Goal: Transaction & Acquisition: Subscribe to service/newsletter

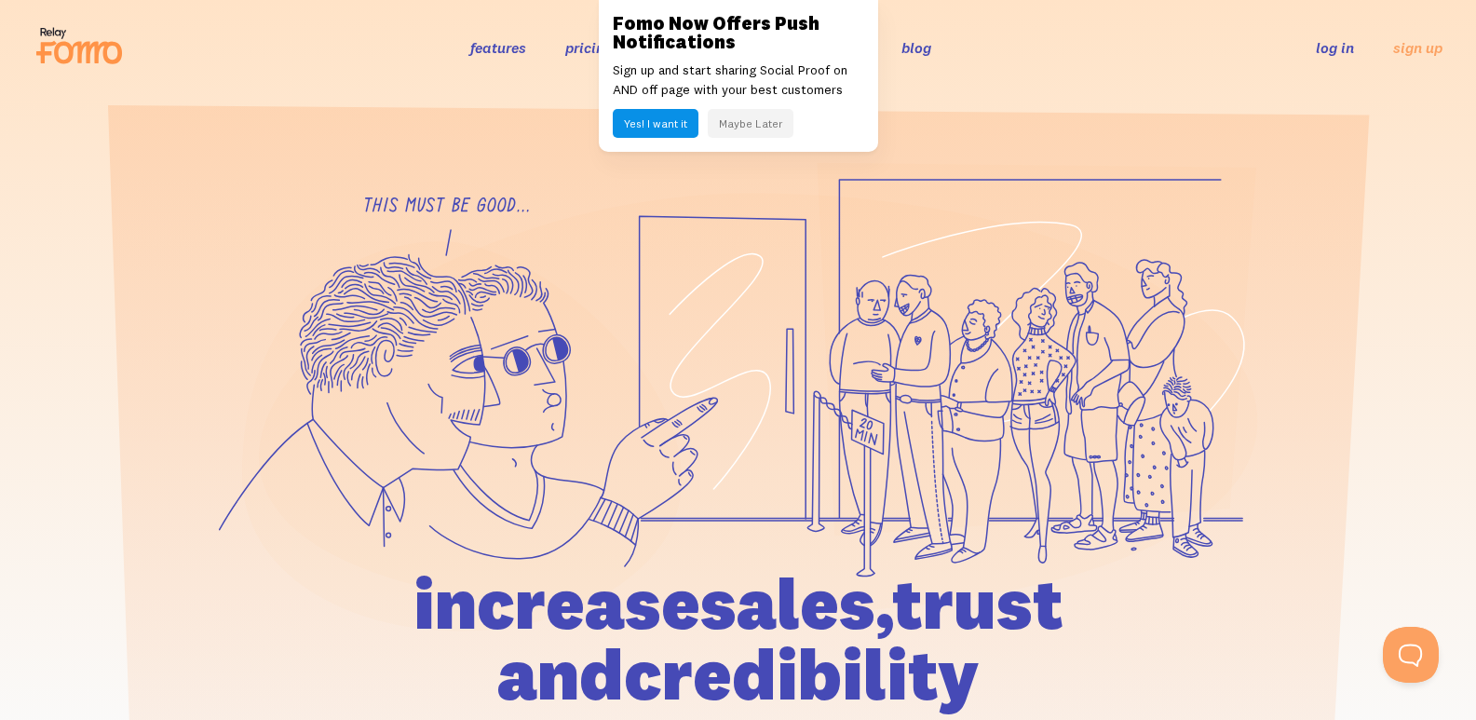
scroll to position [9453, 0]
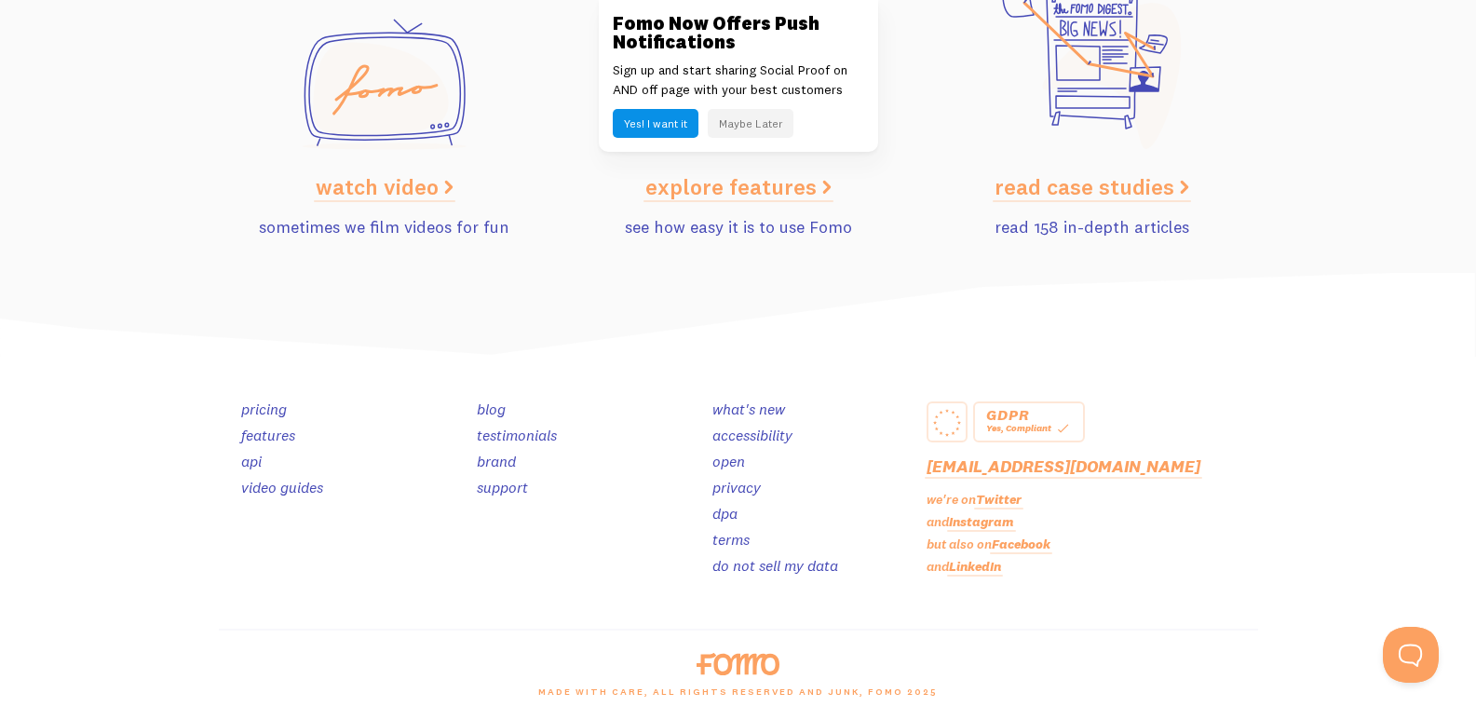
click at [728, 494] on link "privacy" at bounding box center [736, 487] width 48 height 19
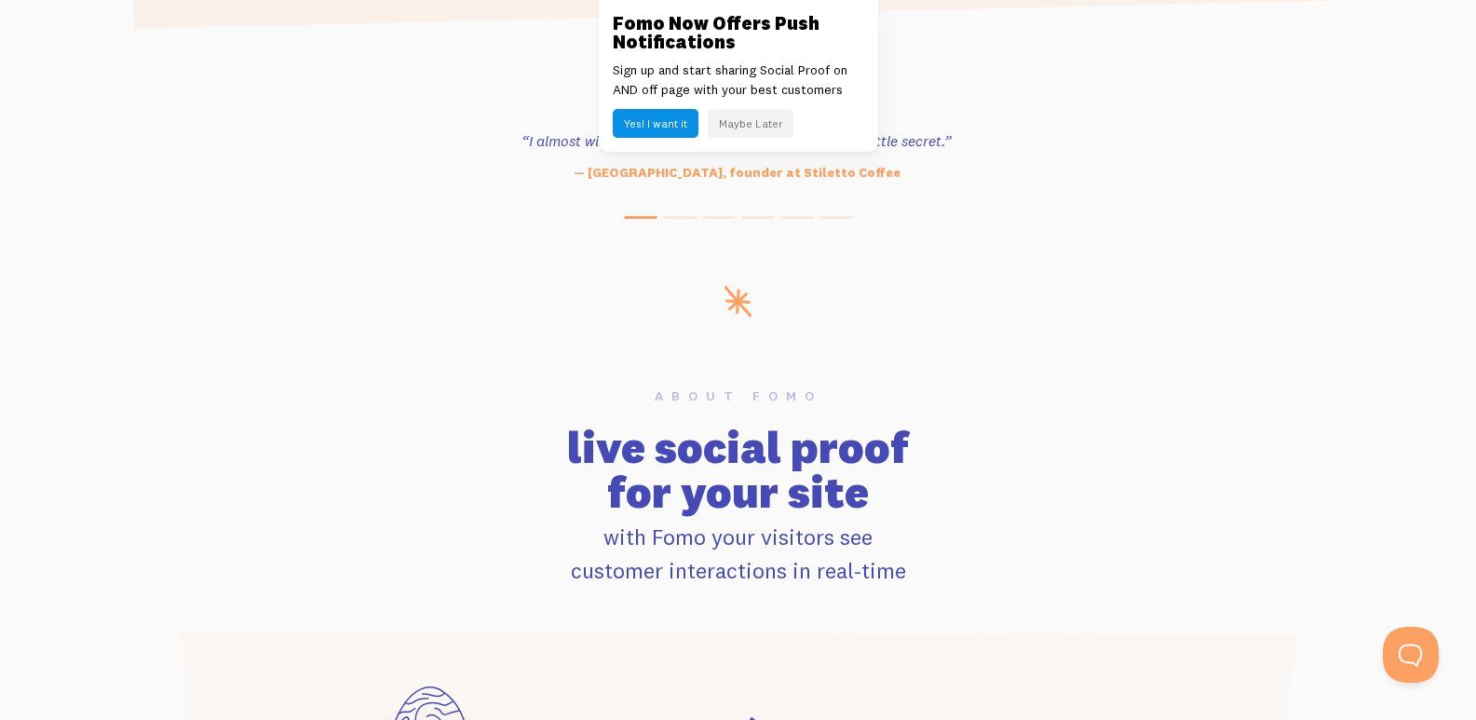
scroll to position [0, 0]
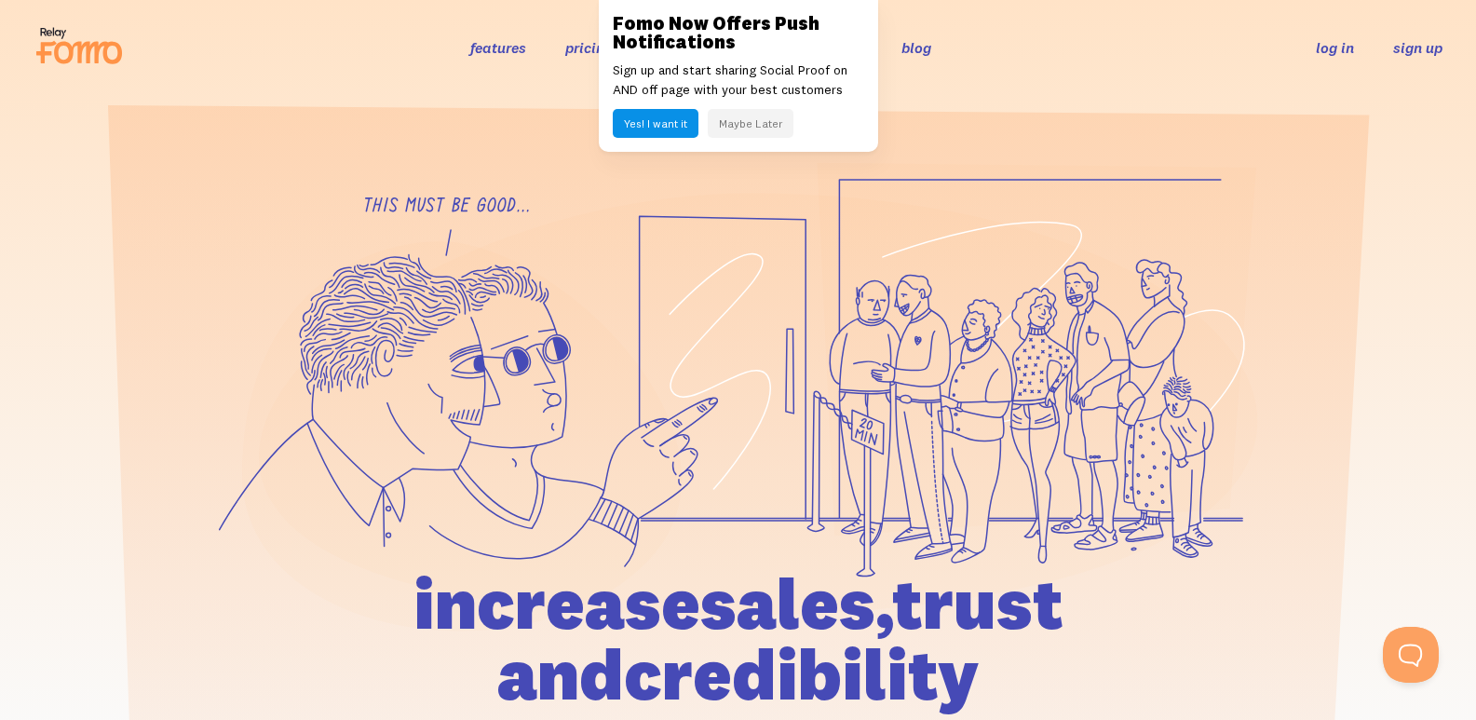
click at [1435, 43] on link "sign up" at bounding box center [1417, 48] width 49 height 20
click at [1334, 44] on link "log in" at bounding box center [1335, 47] width 38 height 19
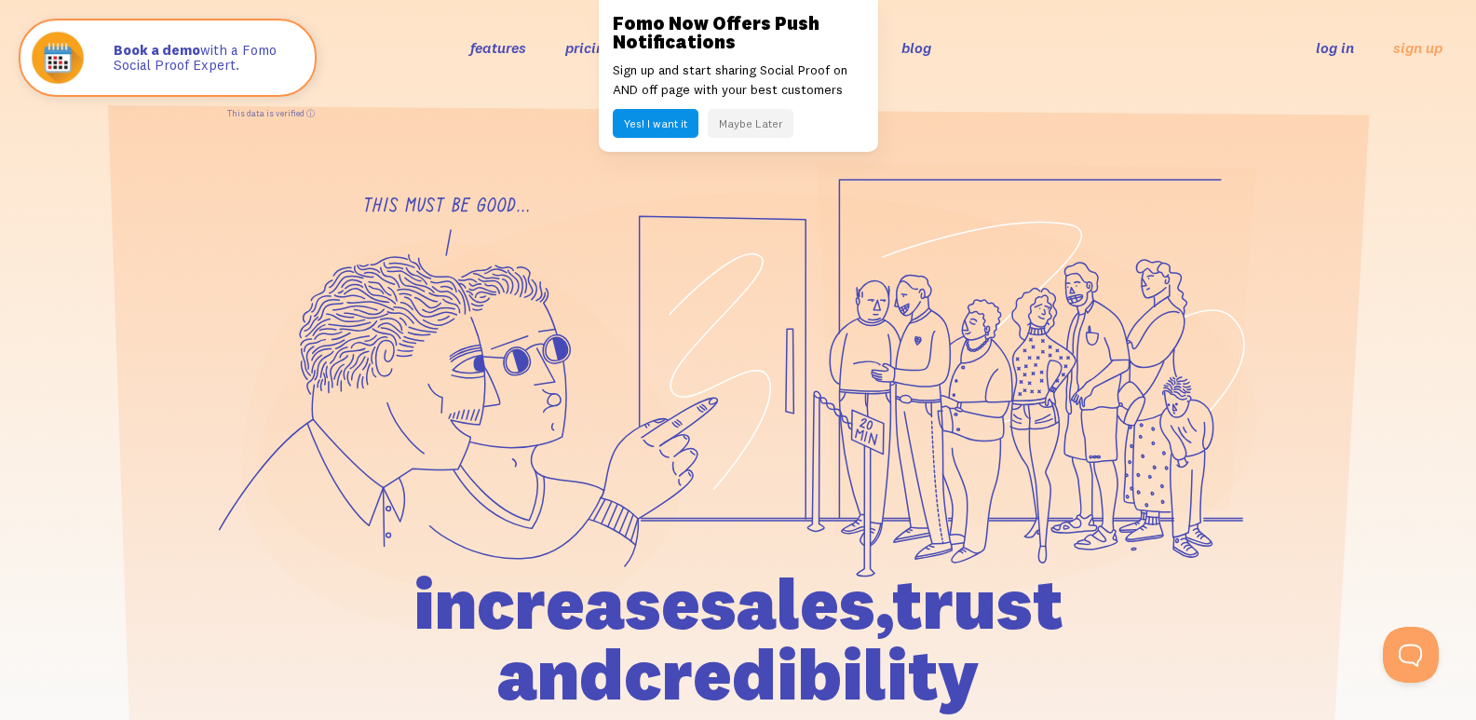
scroll to position [9453, 0]
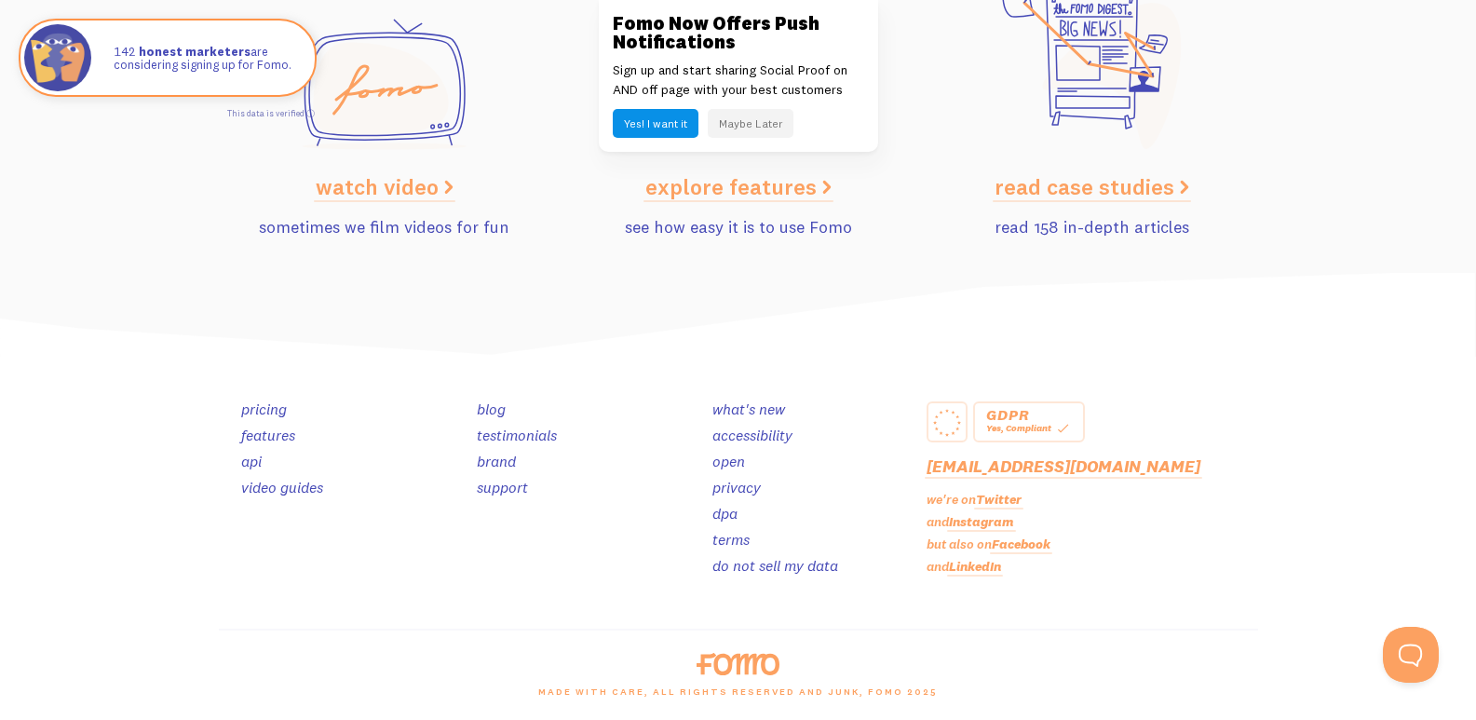
click at [1346, 99] on section "watch video sometimes we film videos for fun explore features see how easy it i…" at bounding box center [738, 96] width 1476 height 353
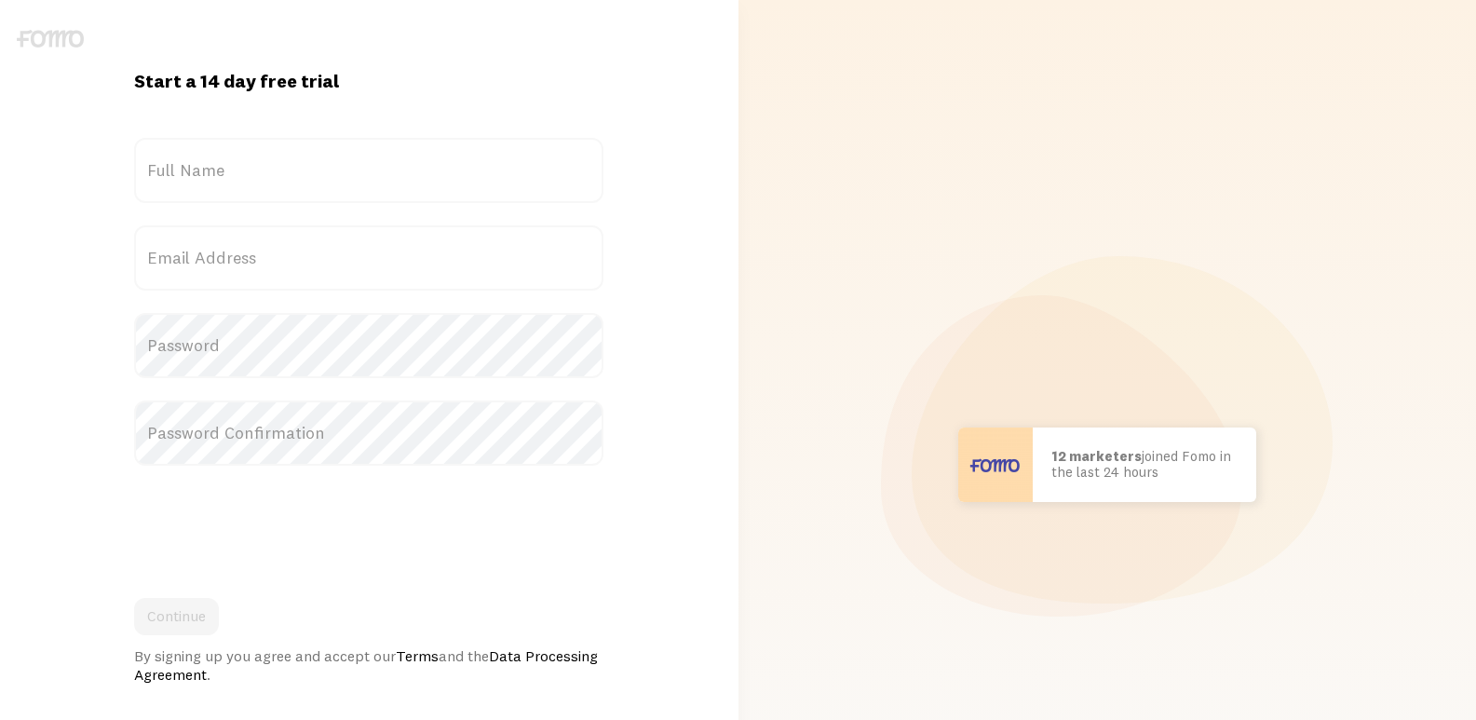
click at [234, 189] on label "Full Name" at bounding box center [368, 170] width 469 height 65
click at [234, 189] on input "Full Name" at bounding box center [368, 170] width 469 height 65
click at [265, 179] on label "Full Name" at bounding box center [368, 170] width 469 height 65
click at [265, 179] on input "Full Name" at bounding box center [368, 170] width 469 height 65
click at [165, 166] on label "Full Name" at bounding box center [368, 154] width 469 height 32
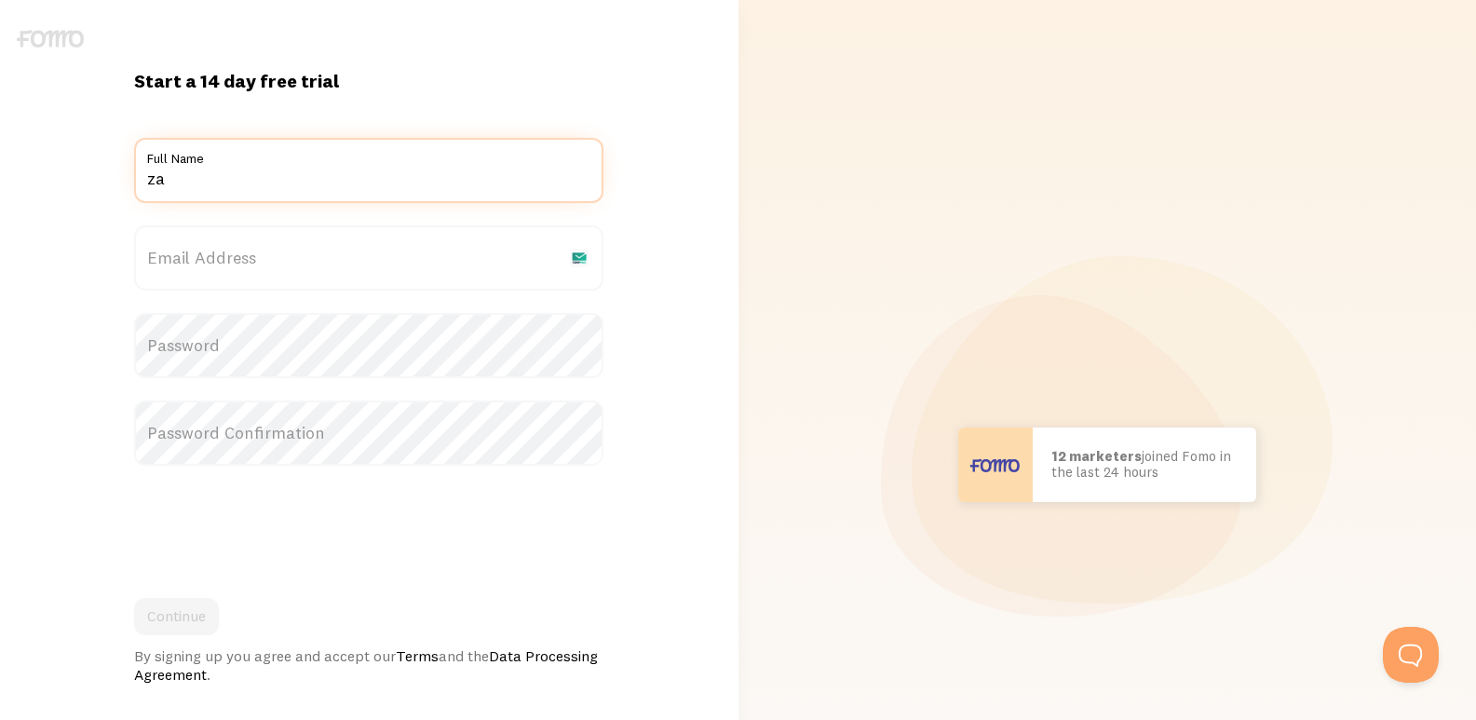
click at [165, 166] on input "za" at bounding box center [368, 170] width 469 height 65
click at [165, 166] on label "Full Name" at bounding box center [368, 154] width 469 height 32
click at [165, 166] on input "za" at bounding box center [368, 170] width 469 height 65
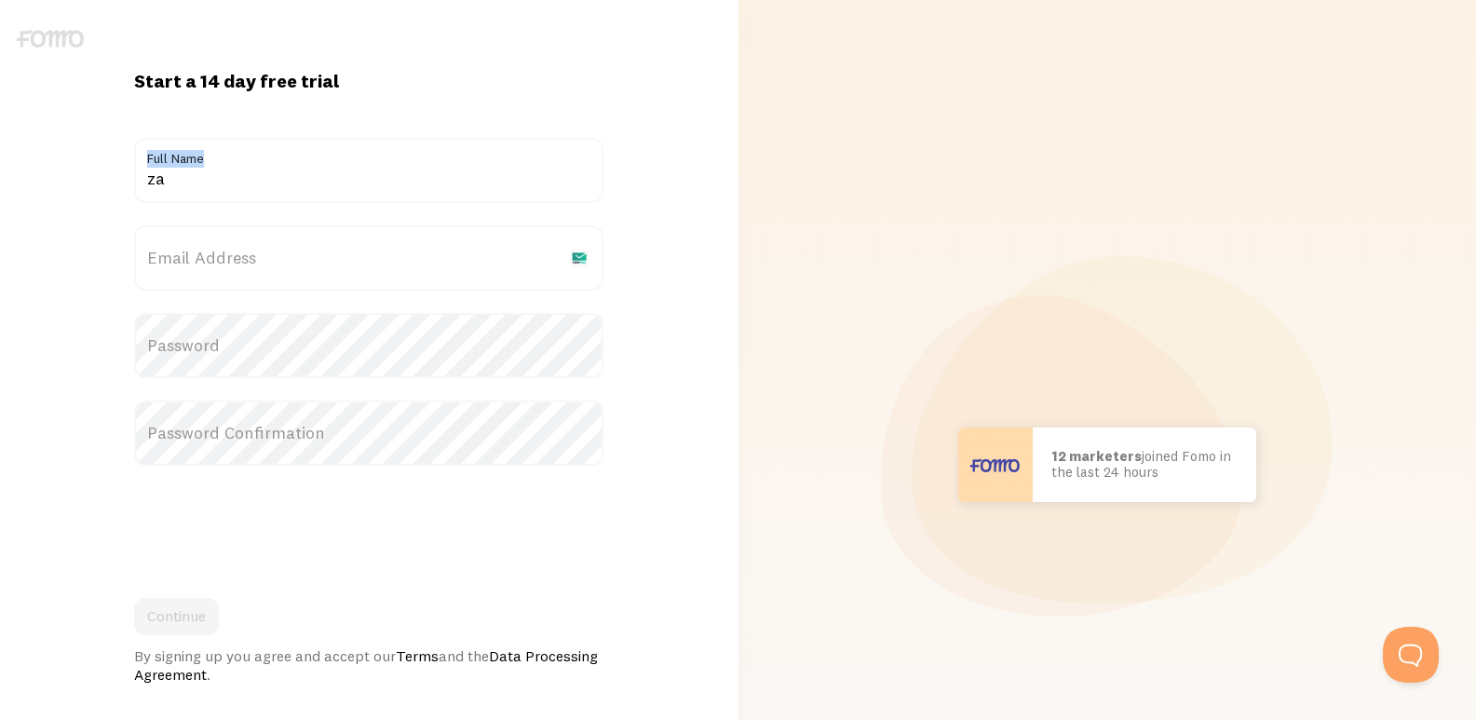
click at [165, 166] on label "Full Name" at bounding box center [368, 154] width 469 height 32
click at [165, 166] on input "za" at bounding box center [368, 170] width 469 height 65
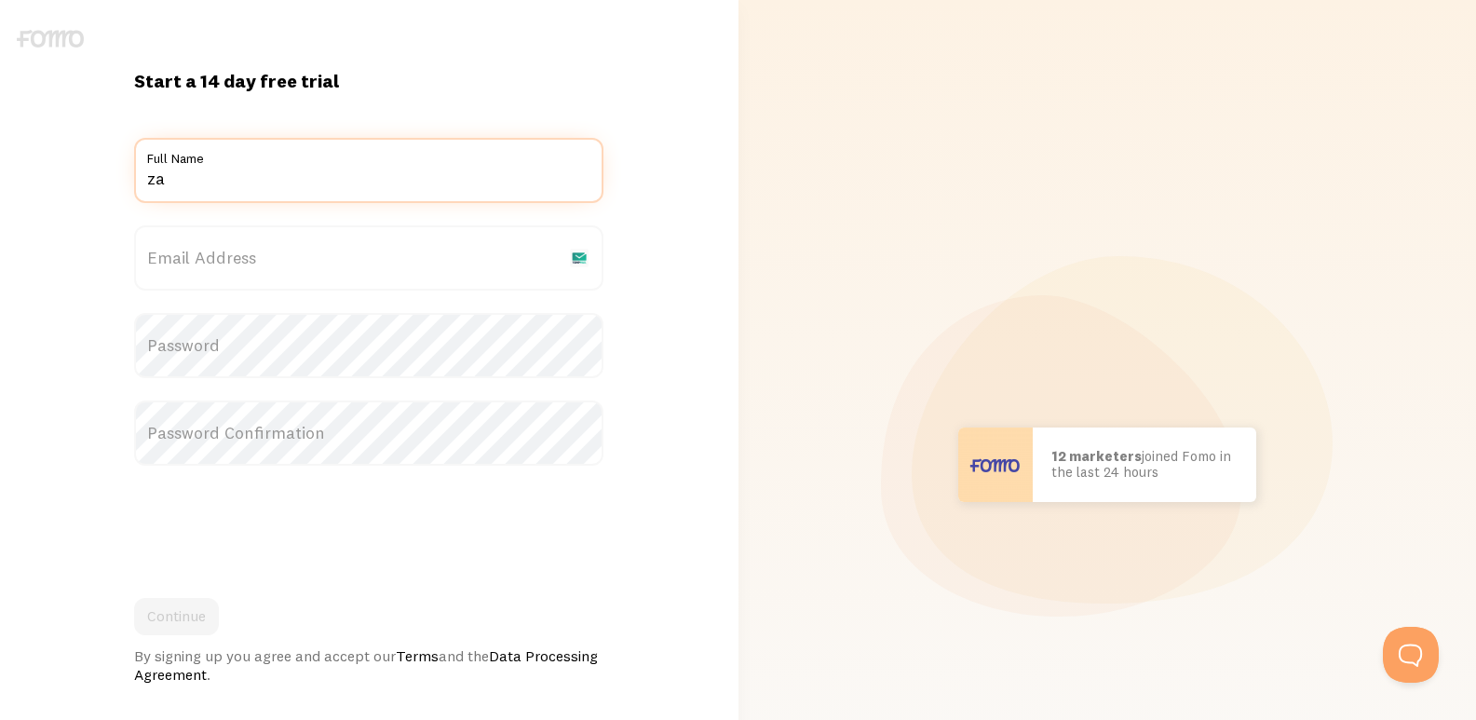
click at [188, 195] on input "za" at bounding box center [368, 170] width 469 height 65
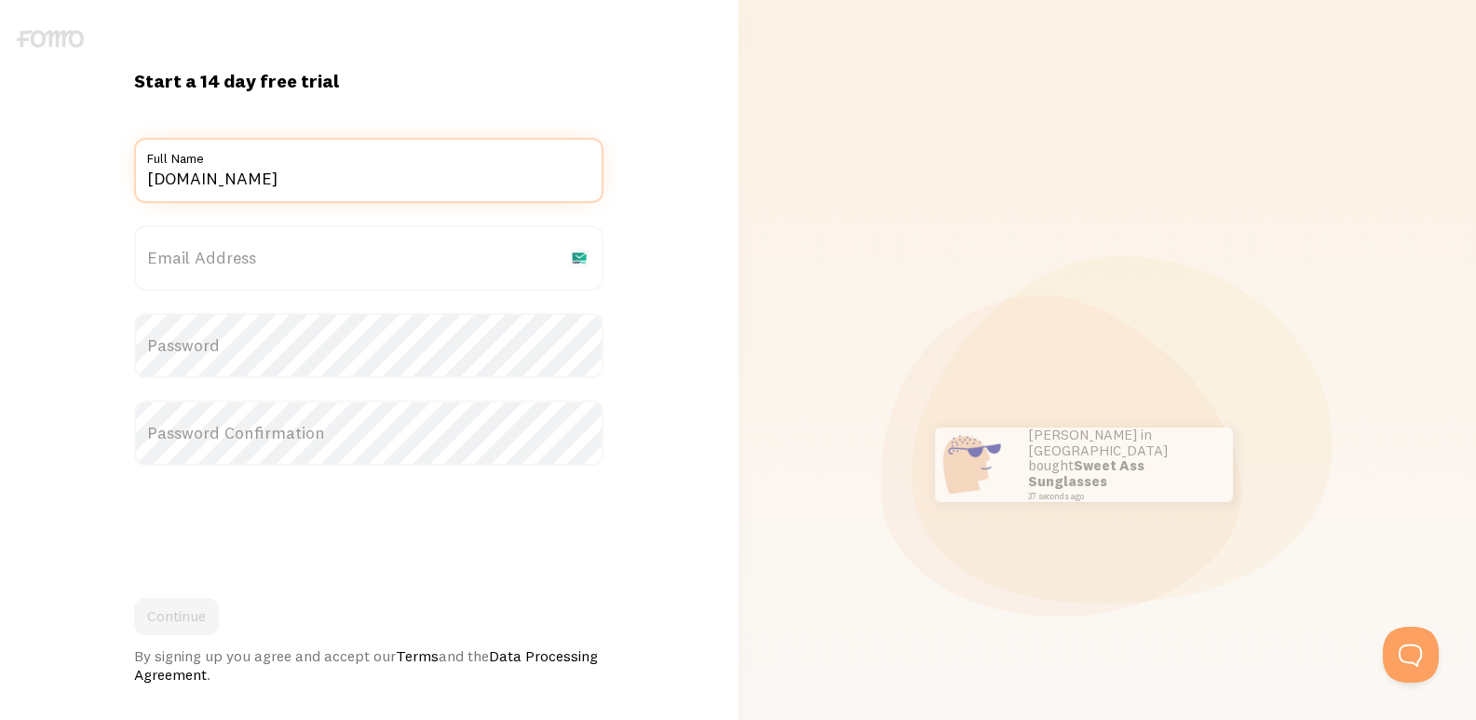
type input "[DOMAIN_NAME]"
click at [177, 249] on label "Email Address" at bounding box center [368, 257] width 469 height 65
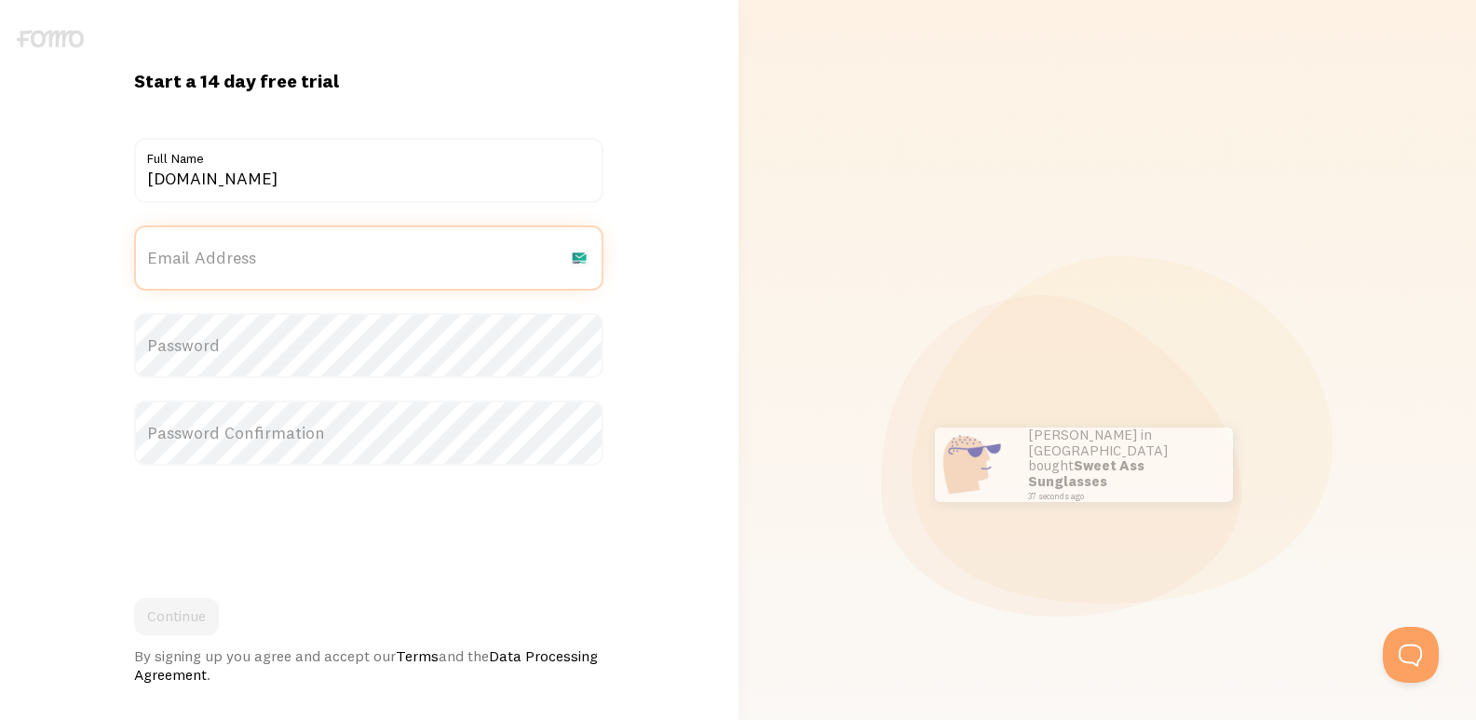
click at [177, 249] on input "Email Address" at bounding box center [368, 257] width 469 height 65
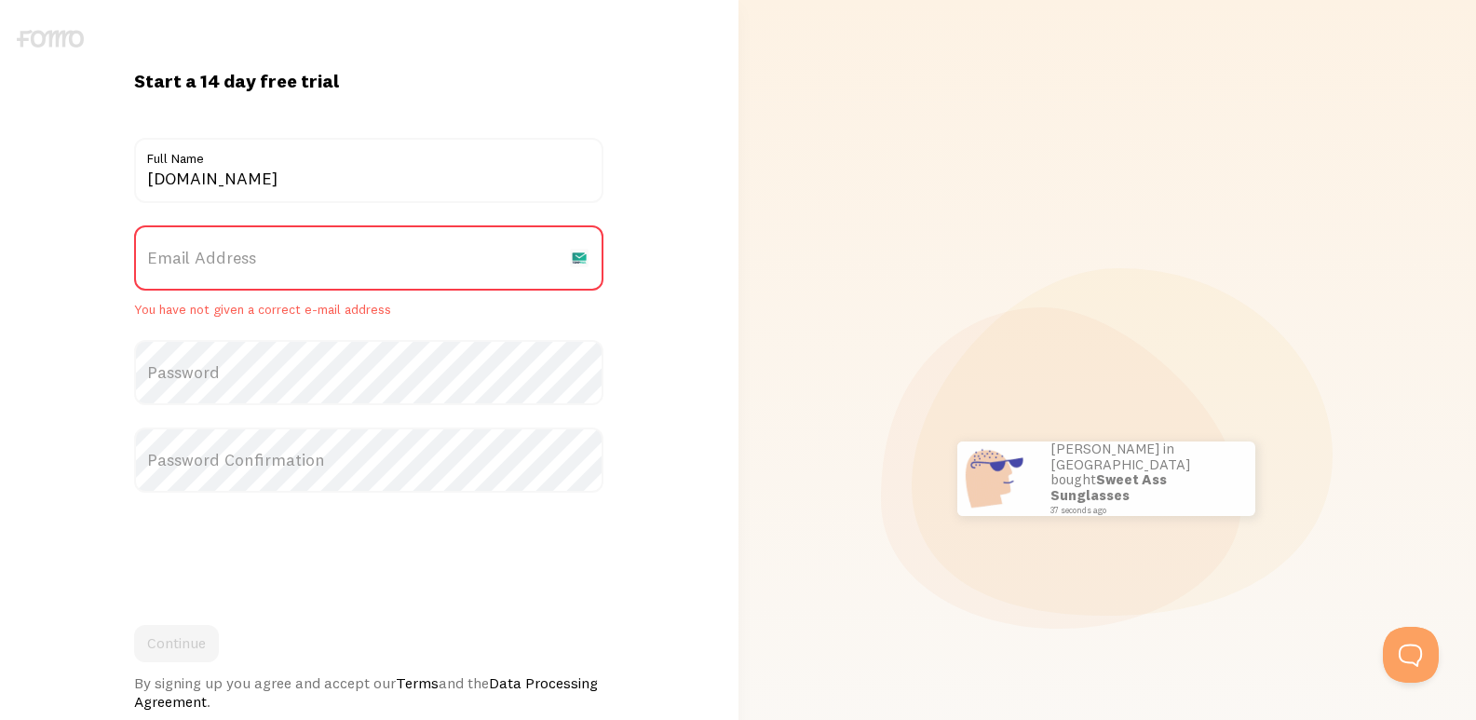
click at [177, 259] on label "Email Address" at bounding box center [368, 257] width 469 height 65
click at [177, 259] on input "Email Address" at bounding box center [368, 257] width 469 height 65
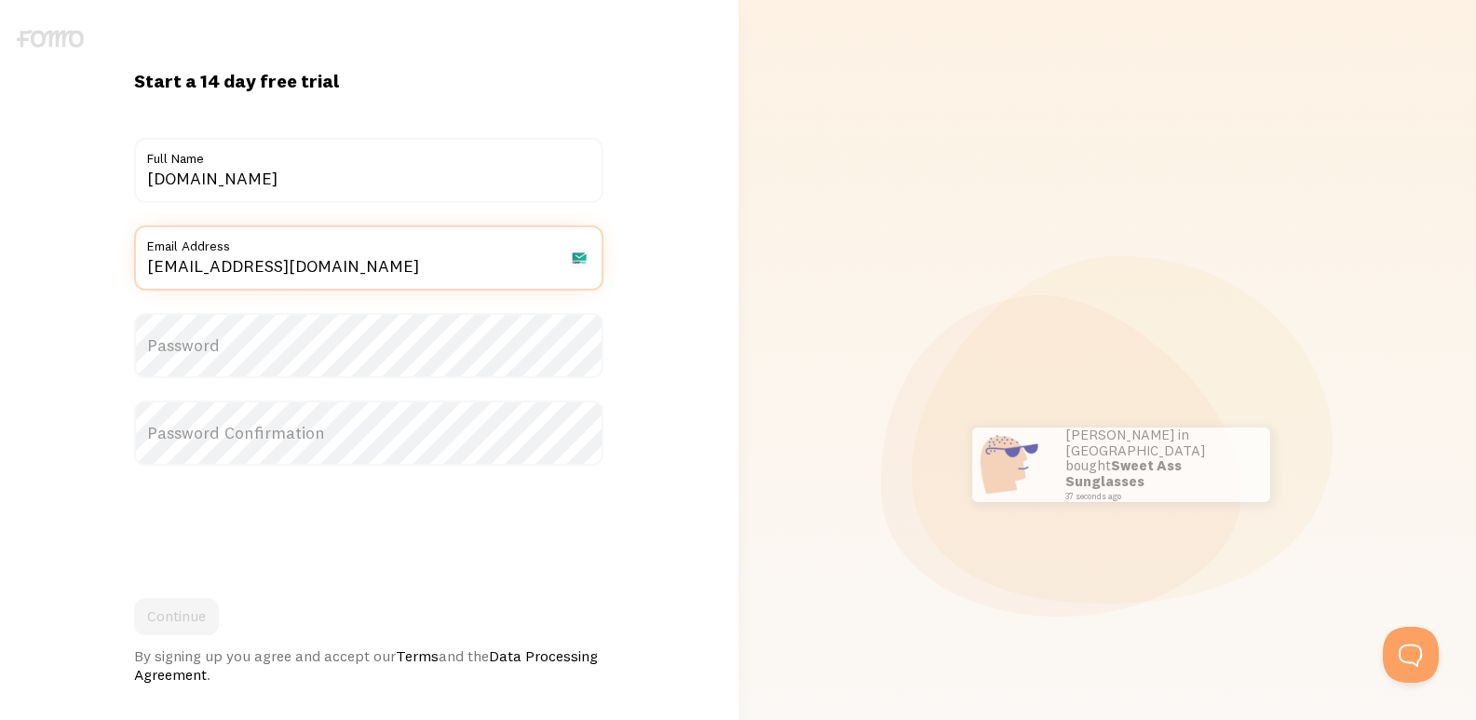
type input "[EMAIL_ADDRESS][DOMAIN_NAME]"
click at [291, 333] on label "Password" at bounding box center [368, 345] width 469 height 65
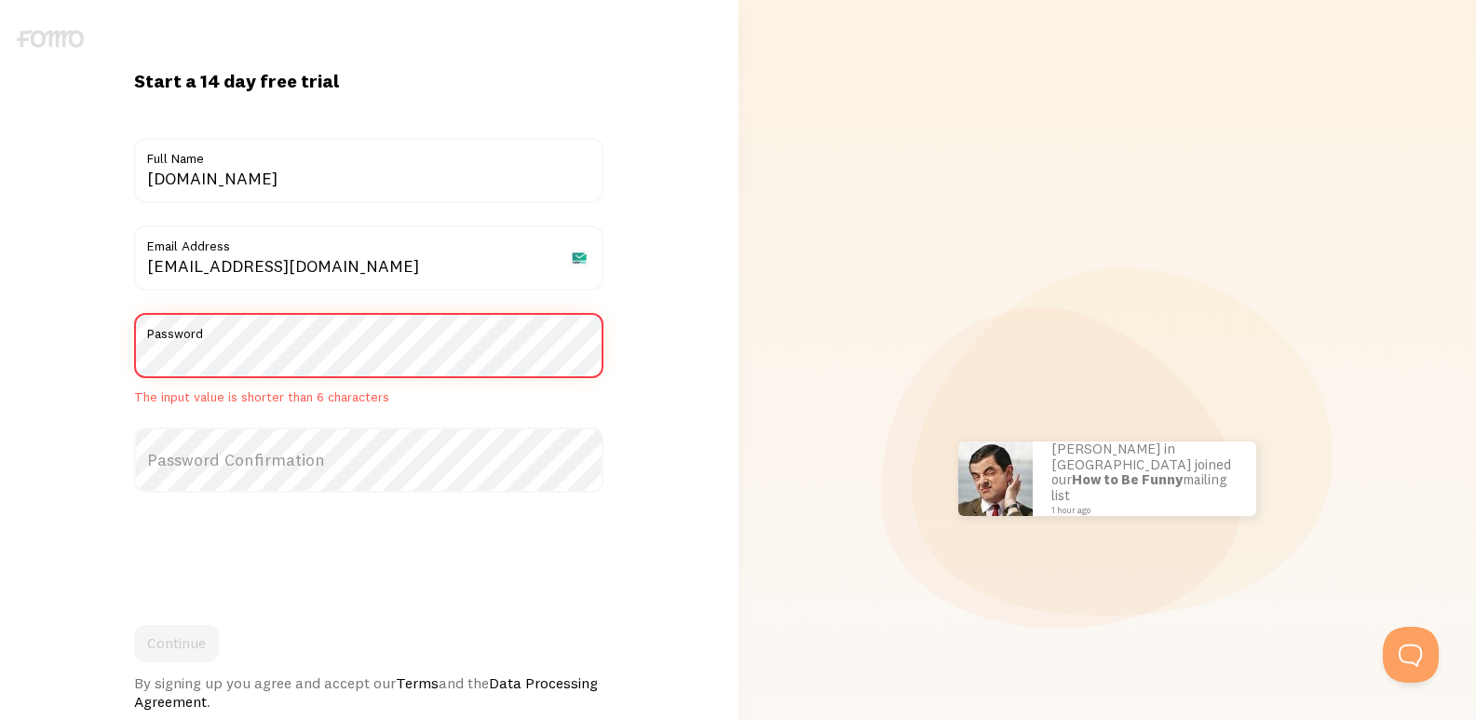
scroll to position [0, 30632]
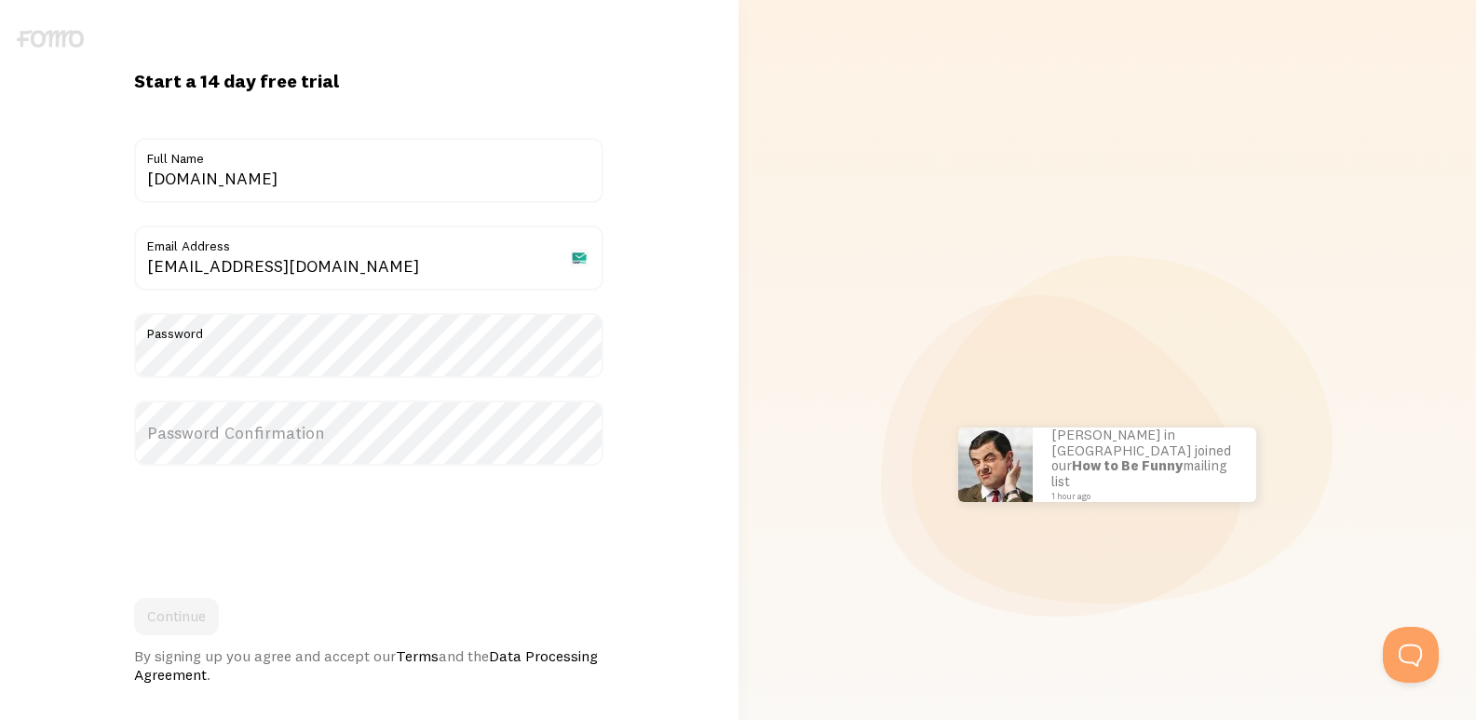
click at [243, 463] on label "Password Confirmation" at bounding box center [368, 432] width 469 height 65
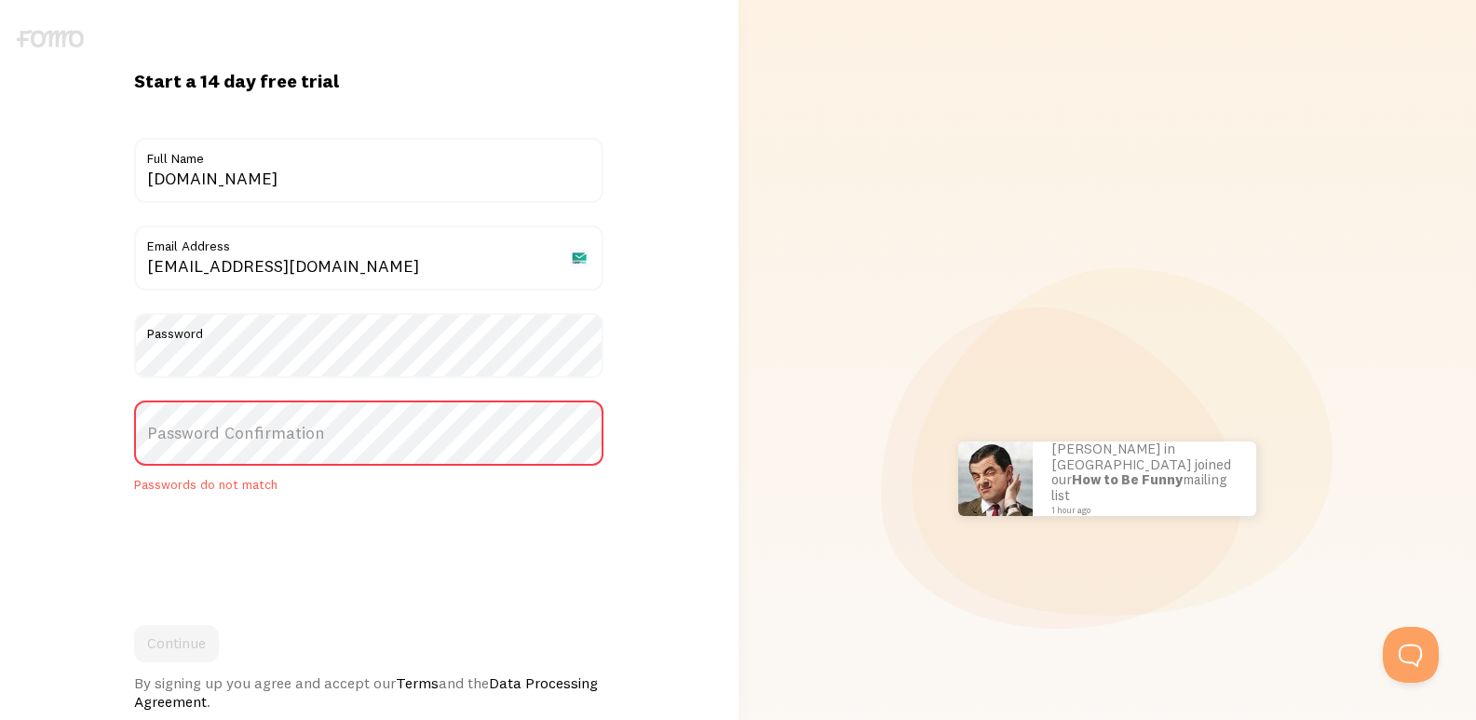
click at [237, 427] on label "Password Confirmation" at bounding box center [368, 432] width 469 height 65
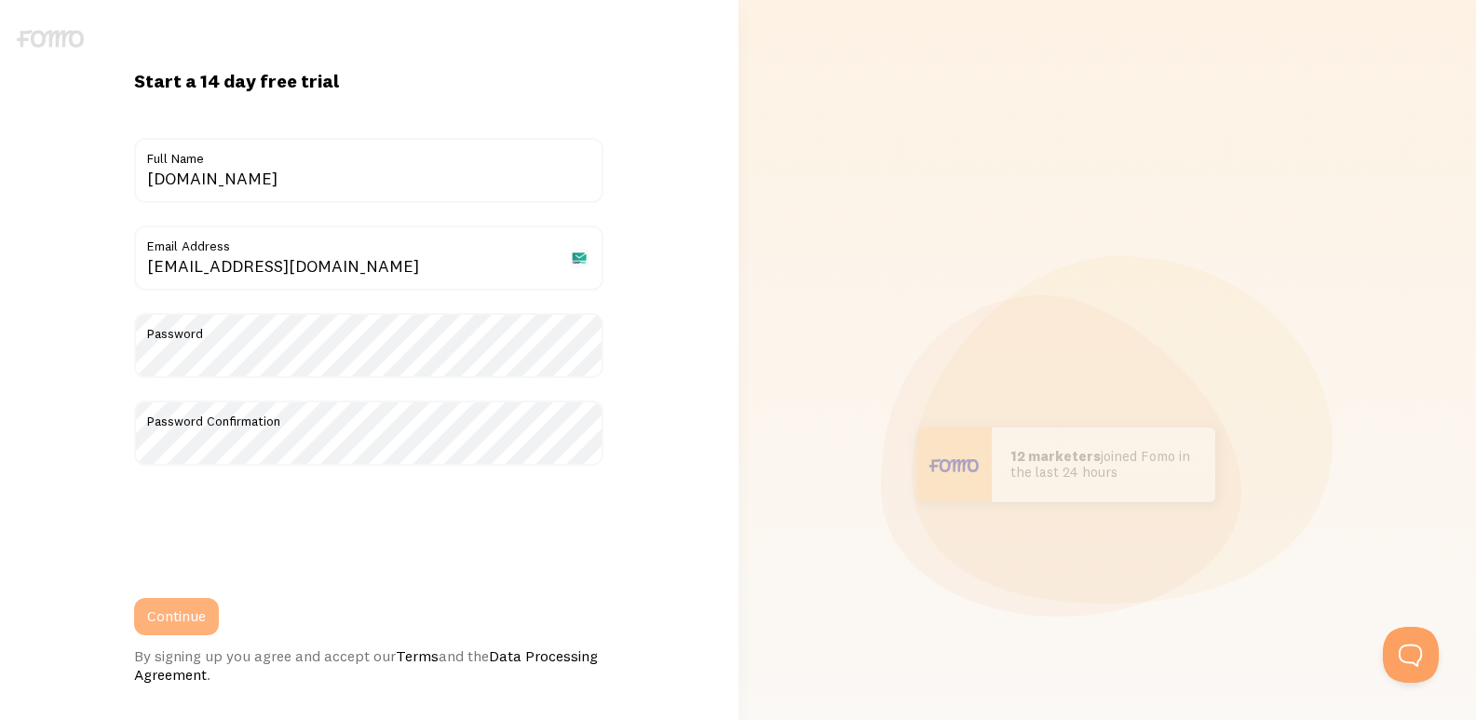
click at [193, 628] on button "Continue" at bounding box center [176, 616] width 85 height 37
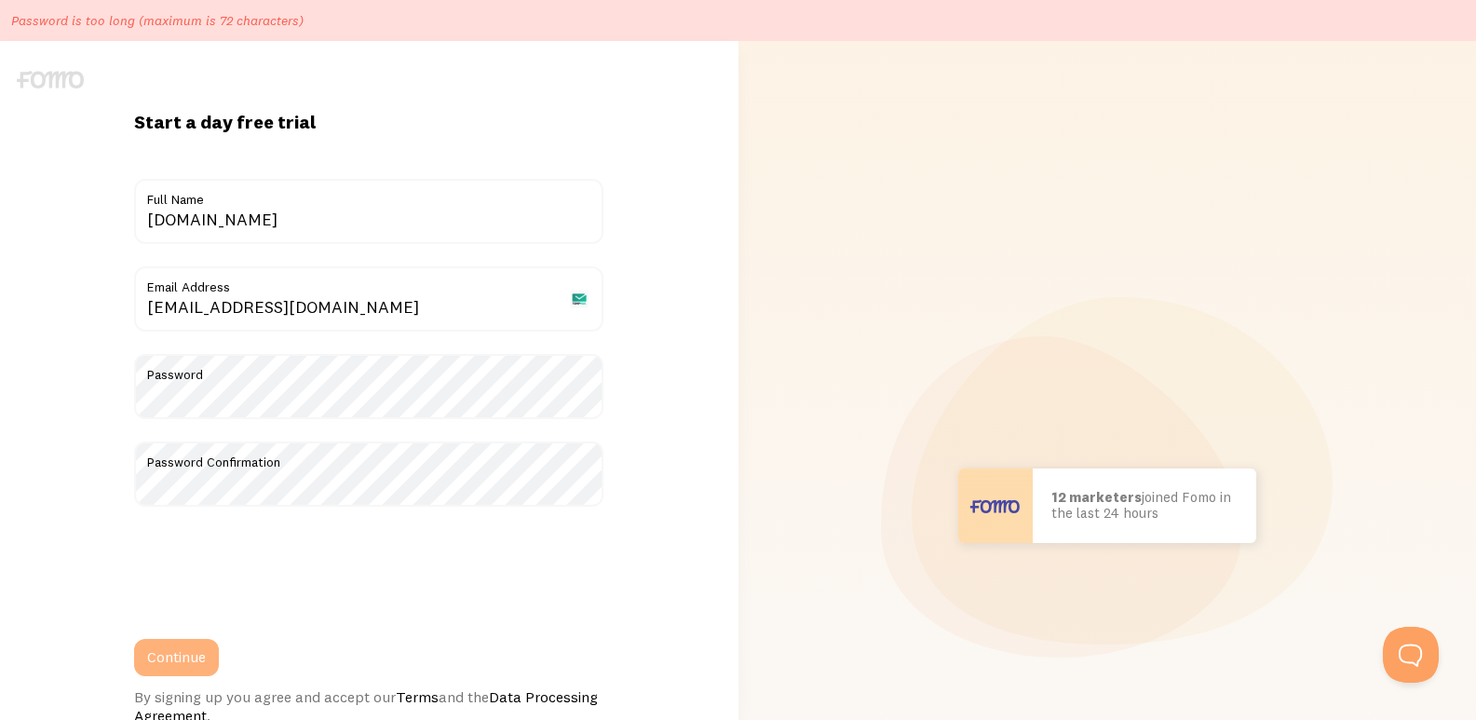
click at [176, 651] on button "Continue" at bounding box center [176, 657] width 85 height 37
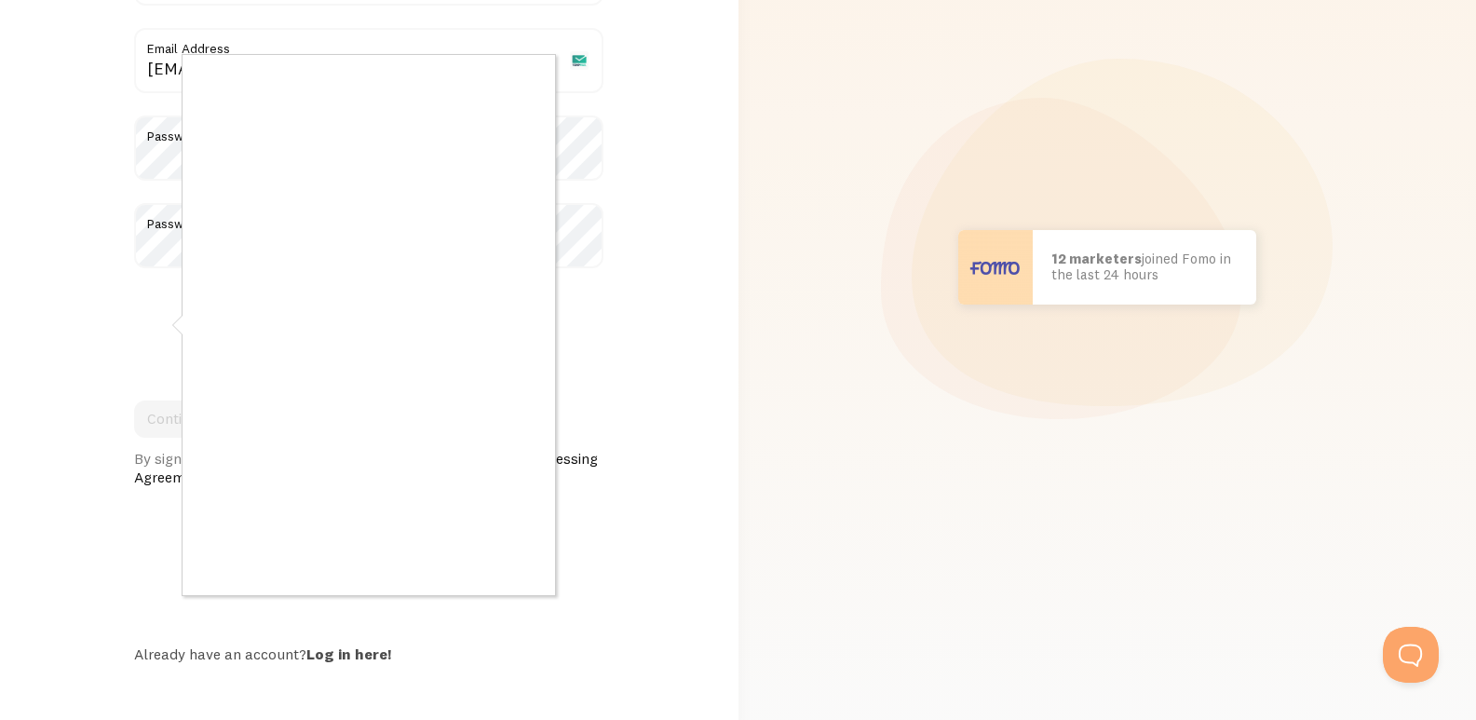
scroll to position [250, 0]
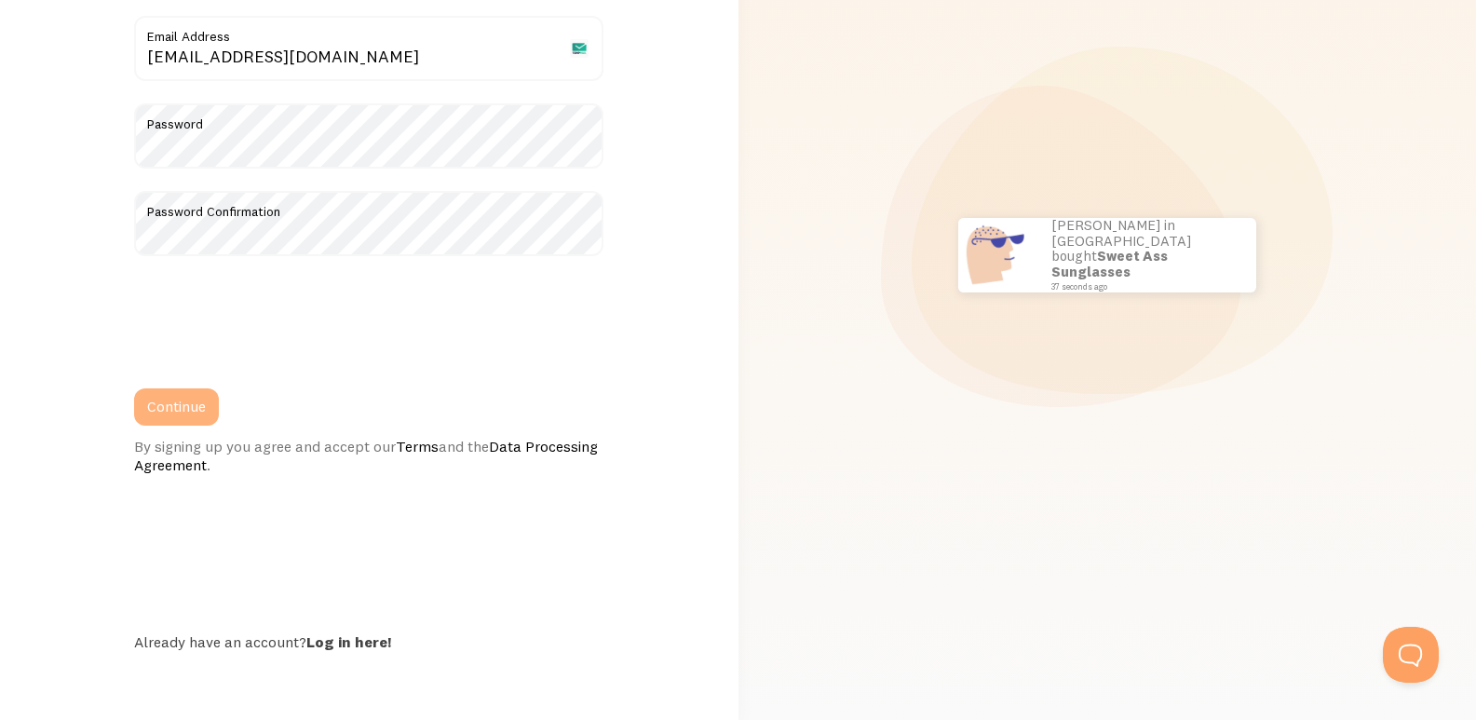
click at [157, 399] on button "Continue" at bounding box center [176, 406] width 85 height 37
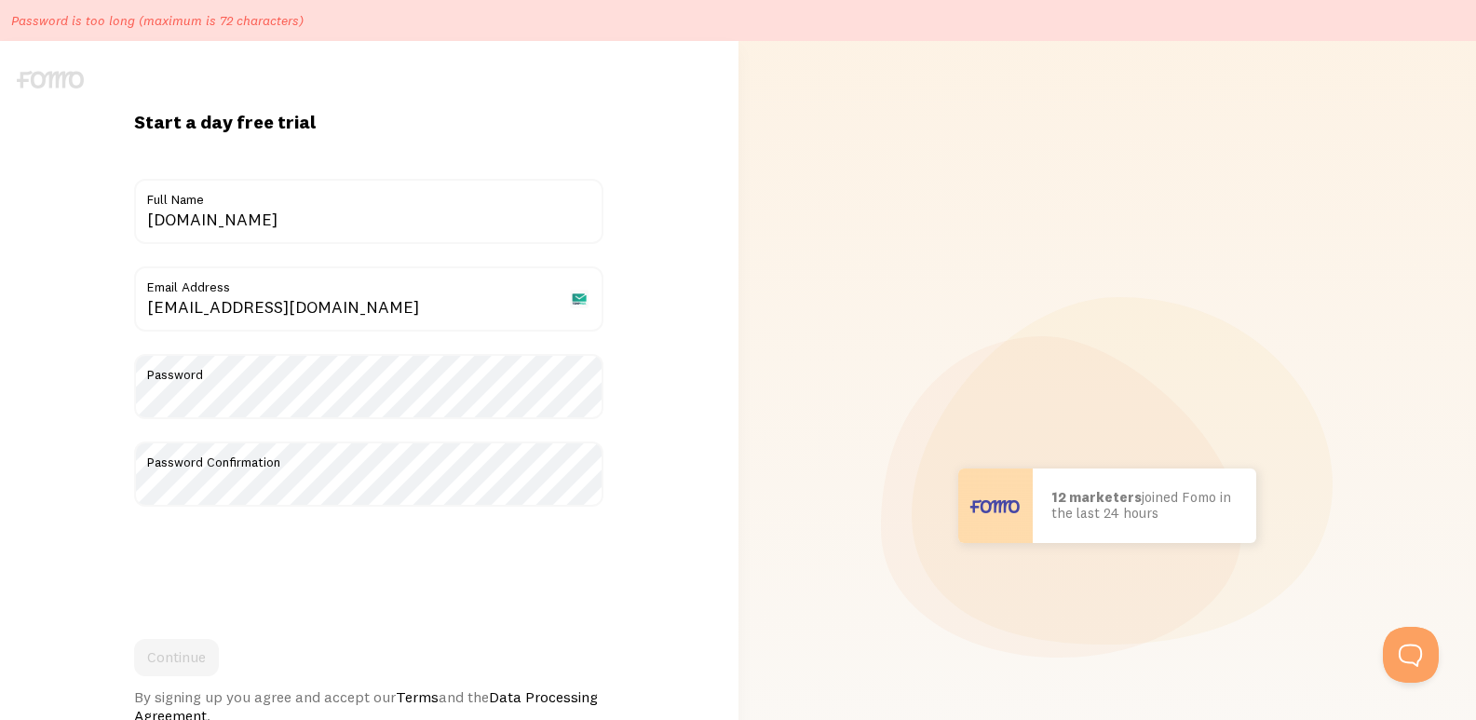
click at [218, 368] on label "Password" at bounding box center [368, 370] width 469 height 32
click at [190, 667] on button "Continue" at bounding box center [176, 657] width 85 height 37
click at [193, 656] on button "Continue" at bounding box center [176, 657] width 85 height 37
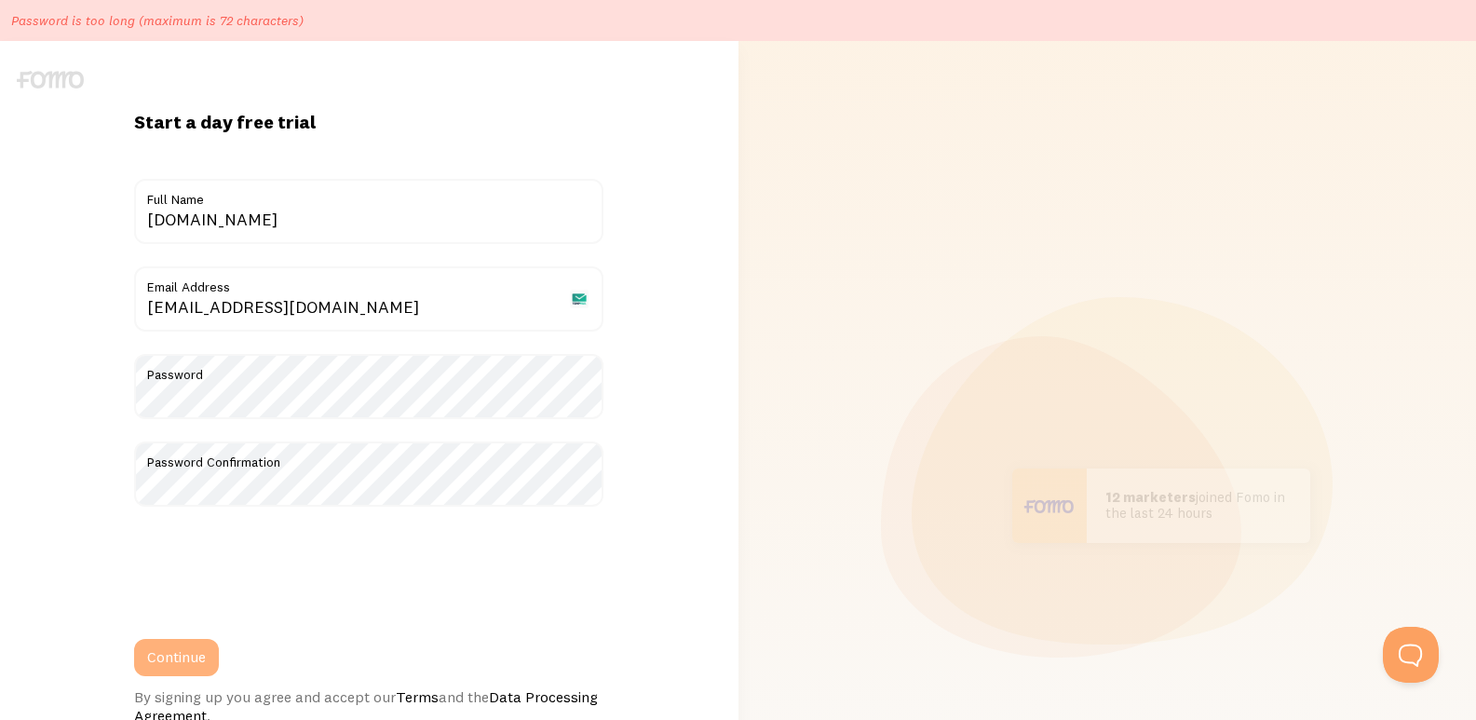
click at [193, 656] on button "Continue" at bounding box center [176, 657] width 85 height 37
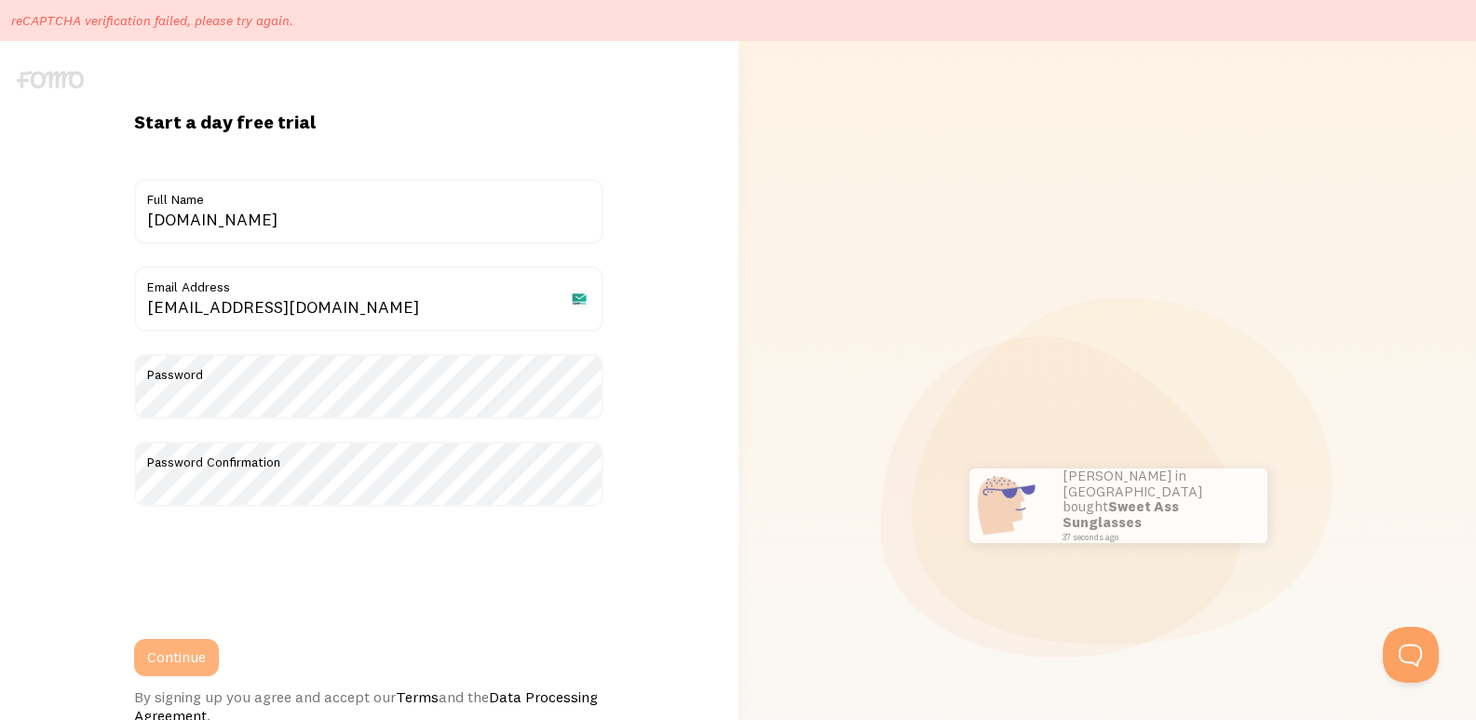
click at [185, 658] on button "Continue" at bounding box center [176, 657] width 85 height 37
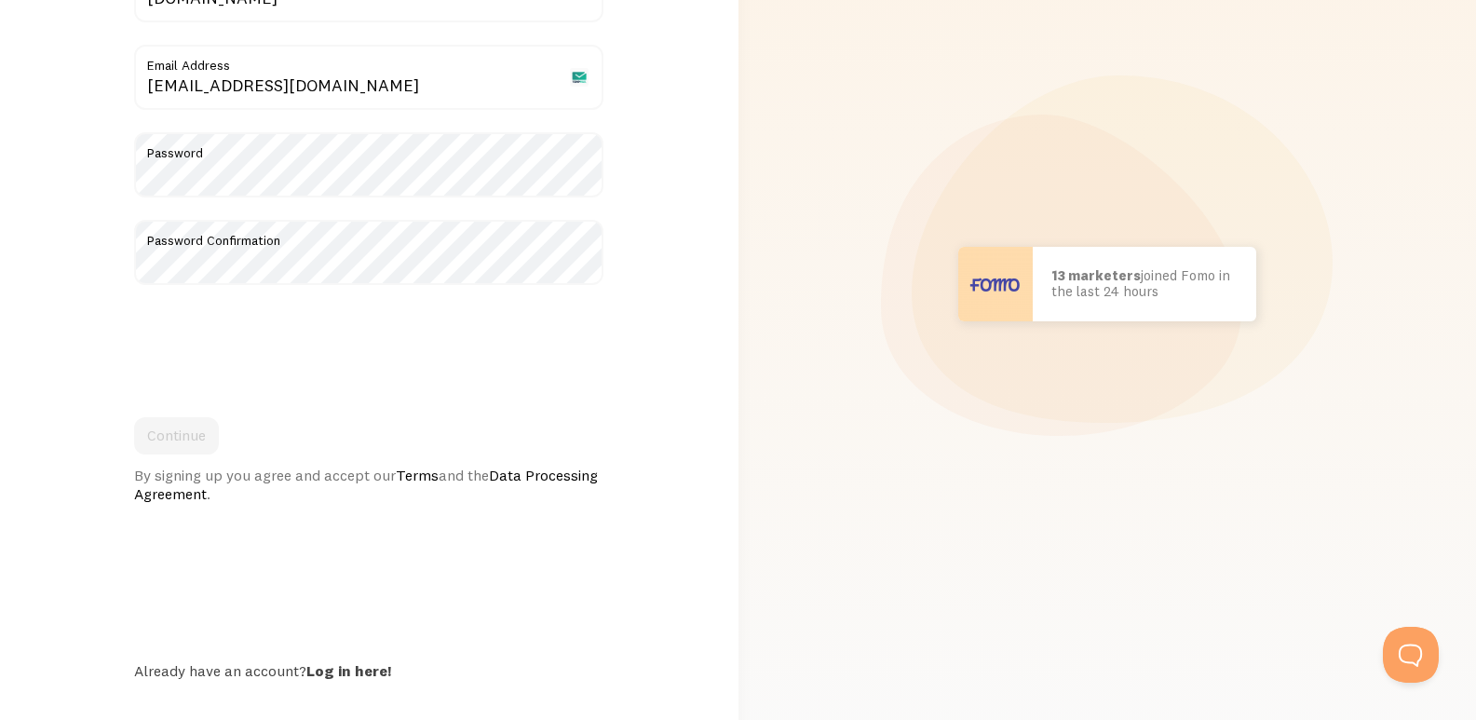
scroll to position [250, 0]
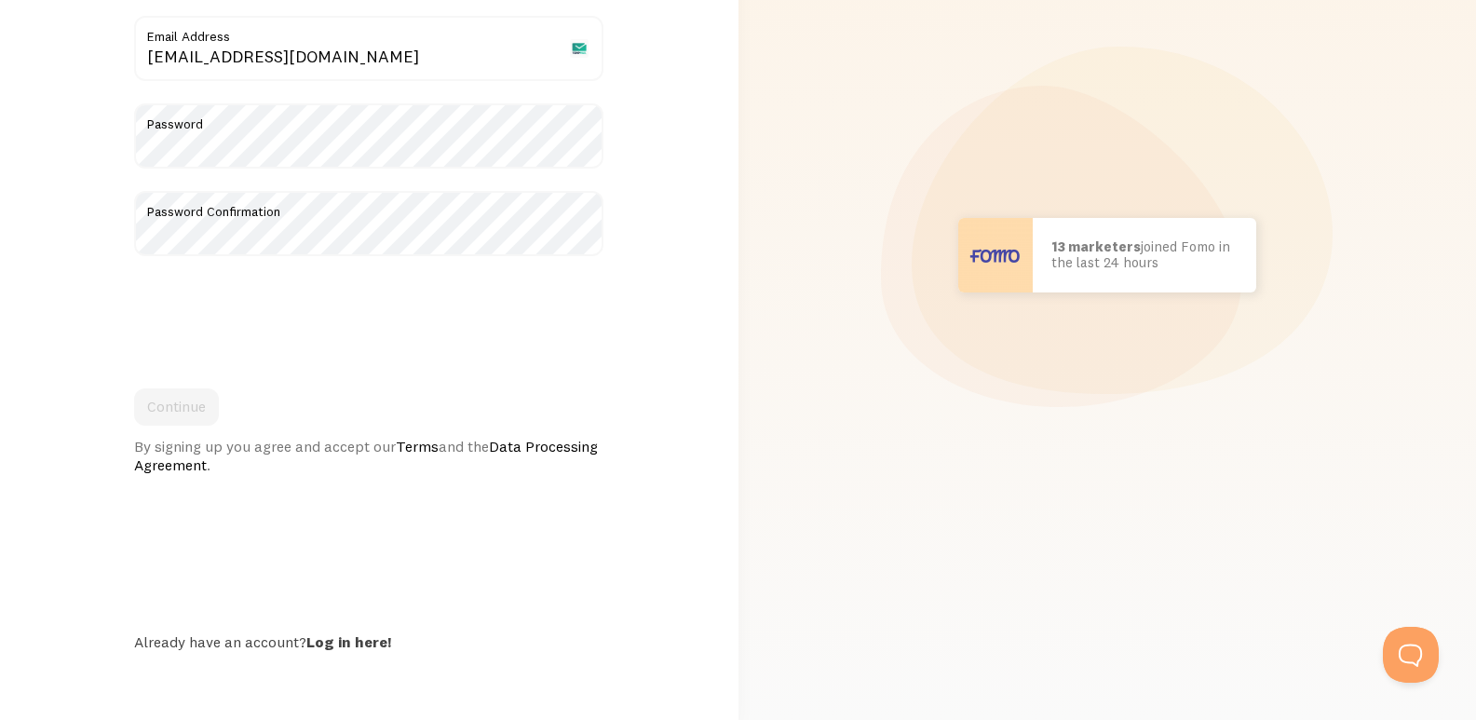
click at [354, 651] on div "Start a day free trial {{ count }} people signed up [DATE]! Title [DOMAIN_NAME]…" at bounding box center [369, 255] width 716 height 929
click at [348, 642] on link "Log in here!" at bounding box center [348, 641] width 85 height 19
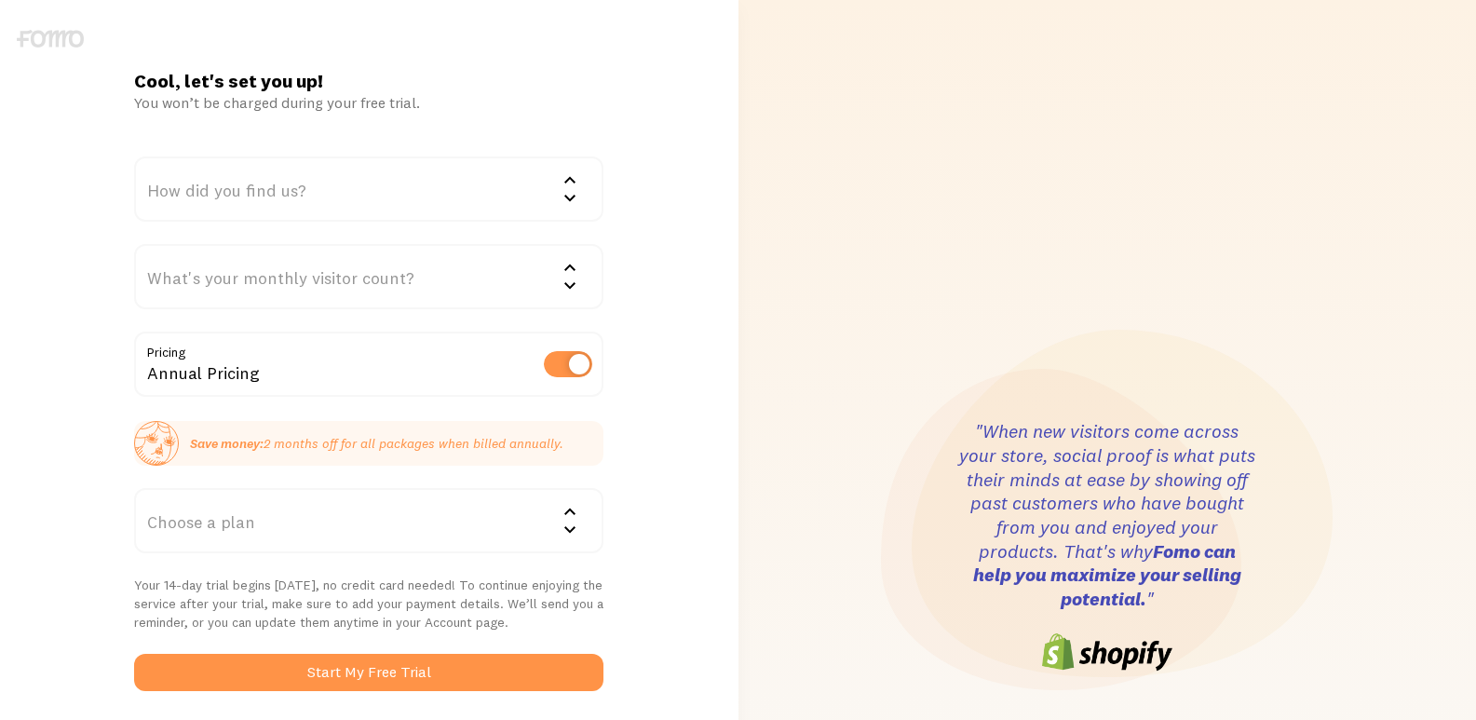
click at [286, 192] on div "How did you find us?" at bounding box center [368, 188] width 469 height 65
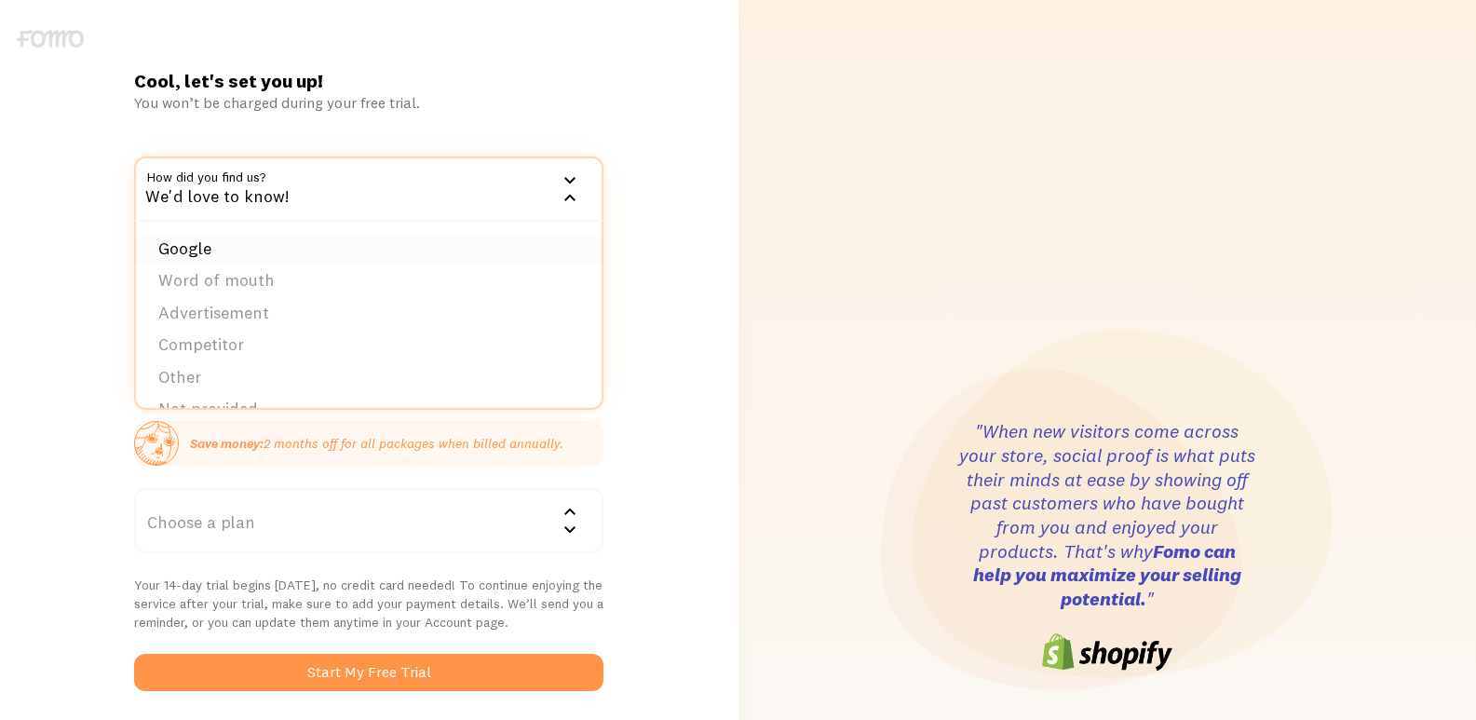
click at [283, 260] on li "Google" at bounding box center [369, 249] width 466 height 33
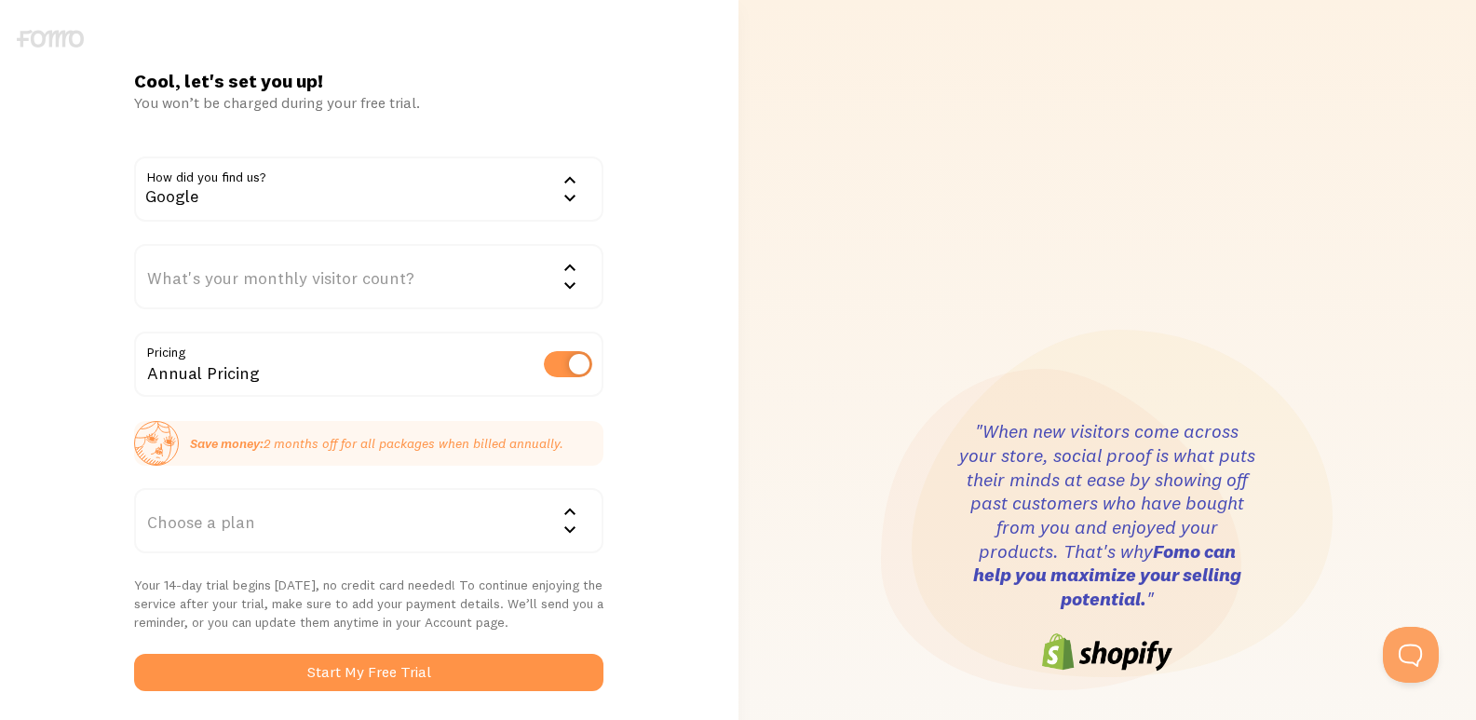
click at [274, 285] on div "What's your monthly visitor count?" at bounding box center [368, 276] width 469 height 65
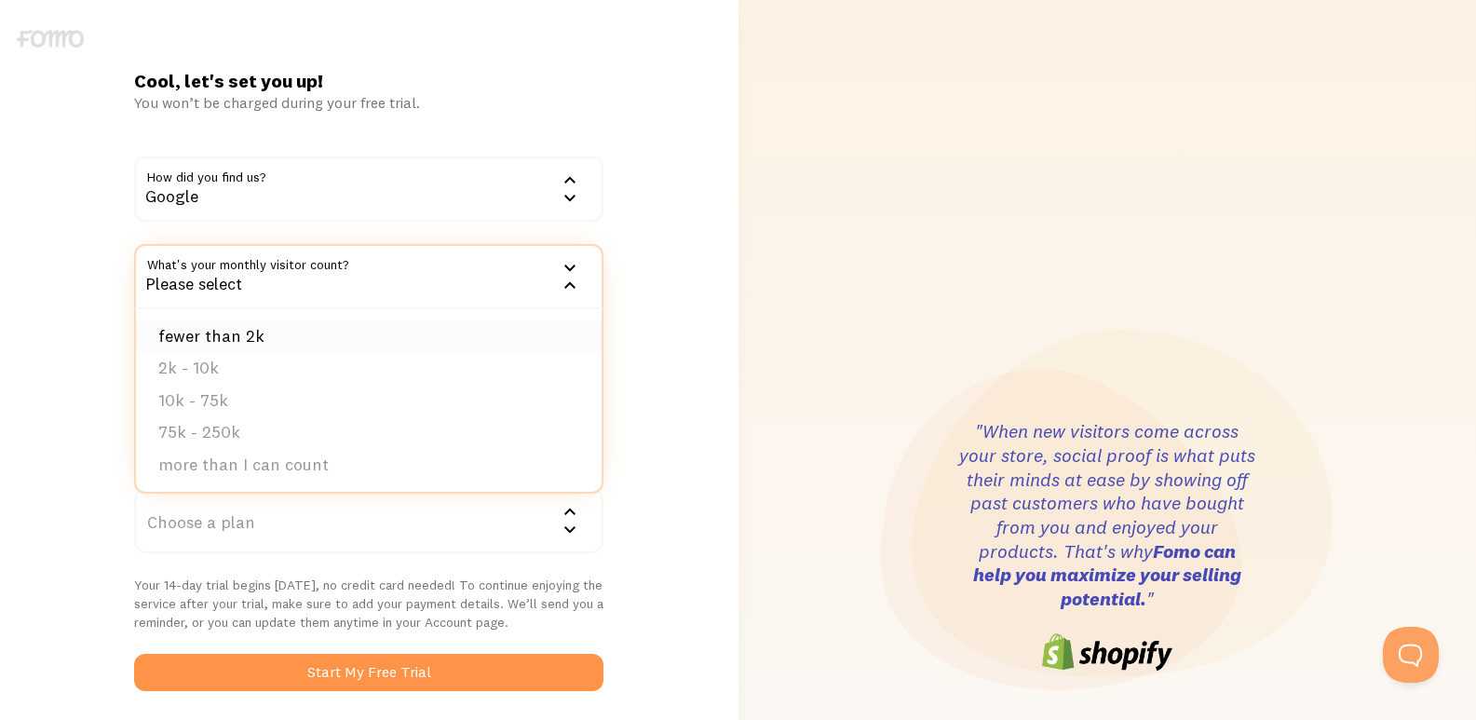
click at [284, 341] on li "fewer than 2k" at bounding box center [369, 336] width 466 height 33
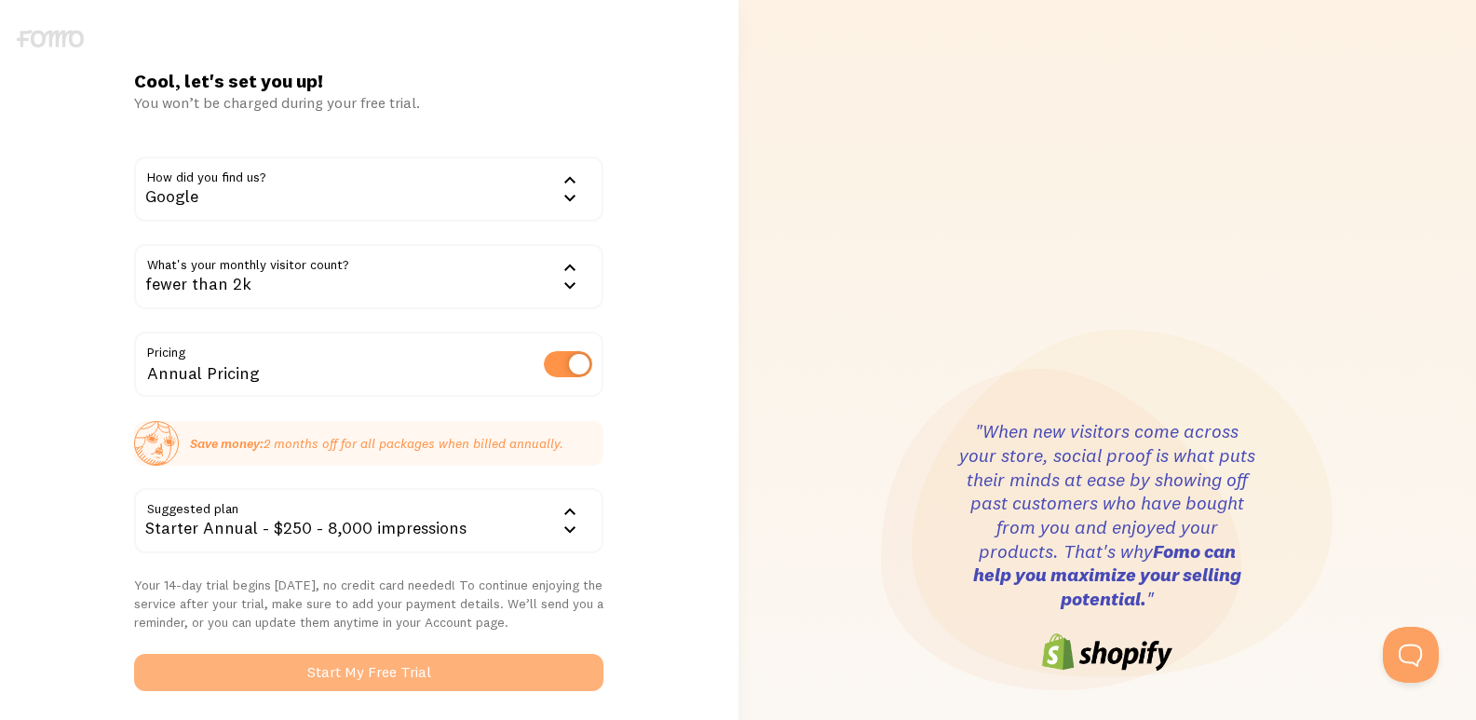
click at [419, 670] on button "Start My Free Trial" at bounding box center [368, 672] width 469 height 37
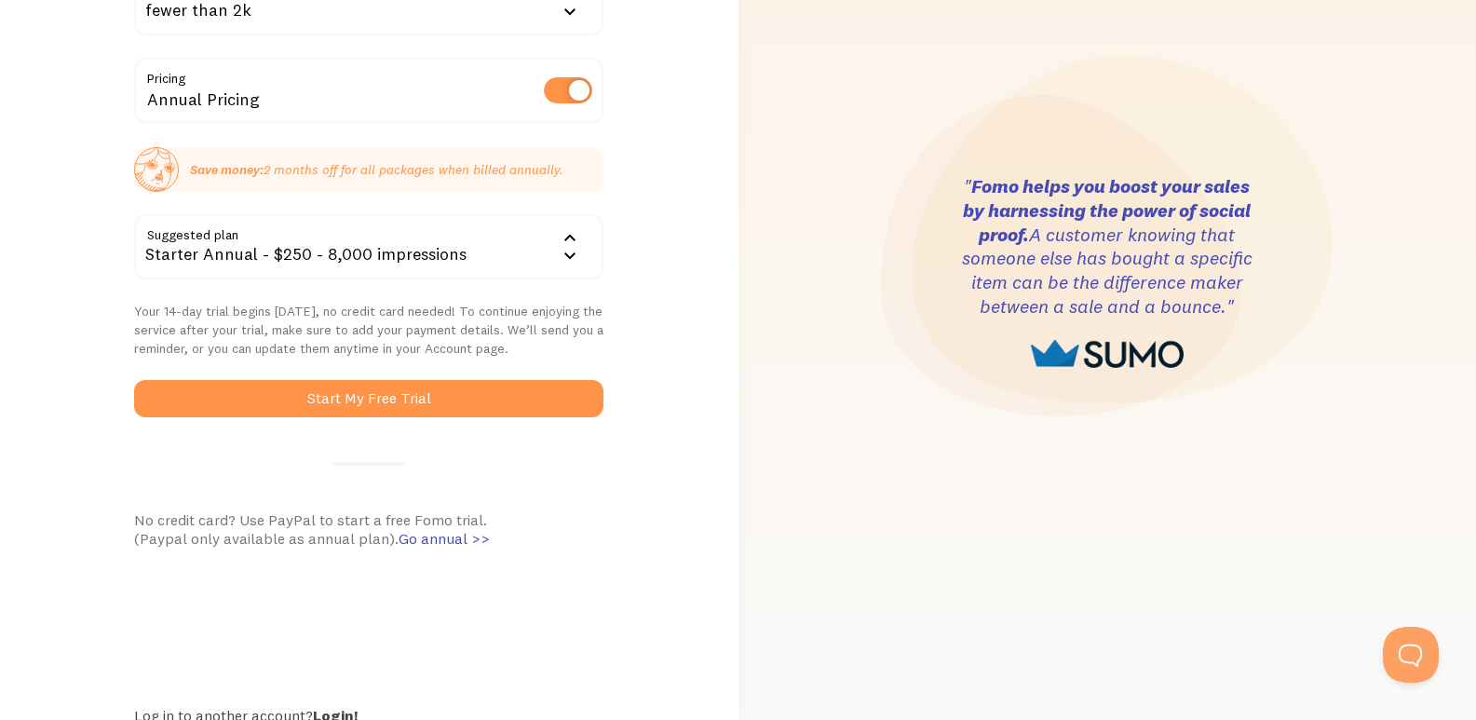
scroll to position [94, 0]
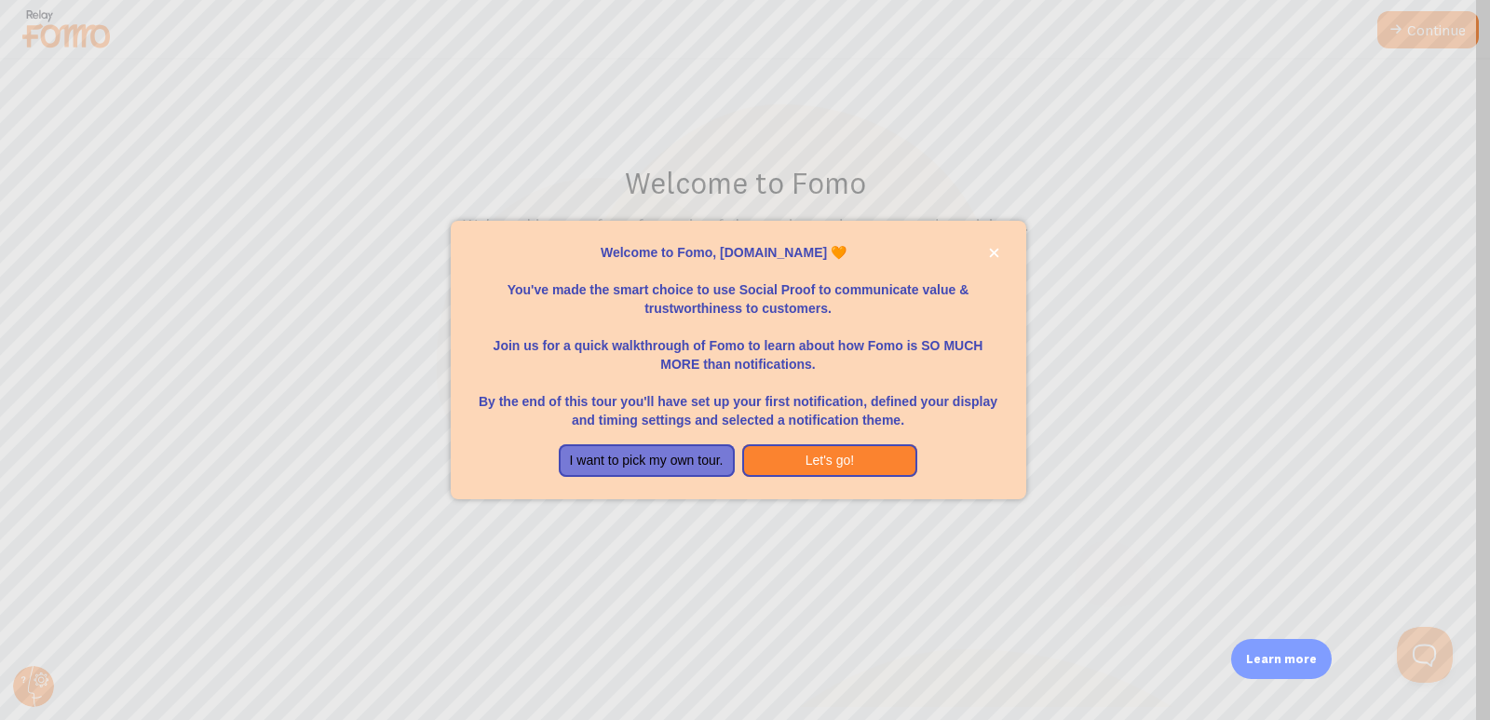
click at [1405, 24] on div at bounding box center [745, 360] width 1490 height 720
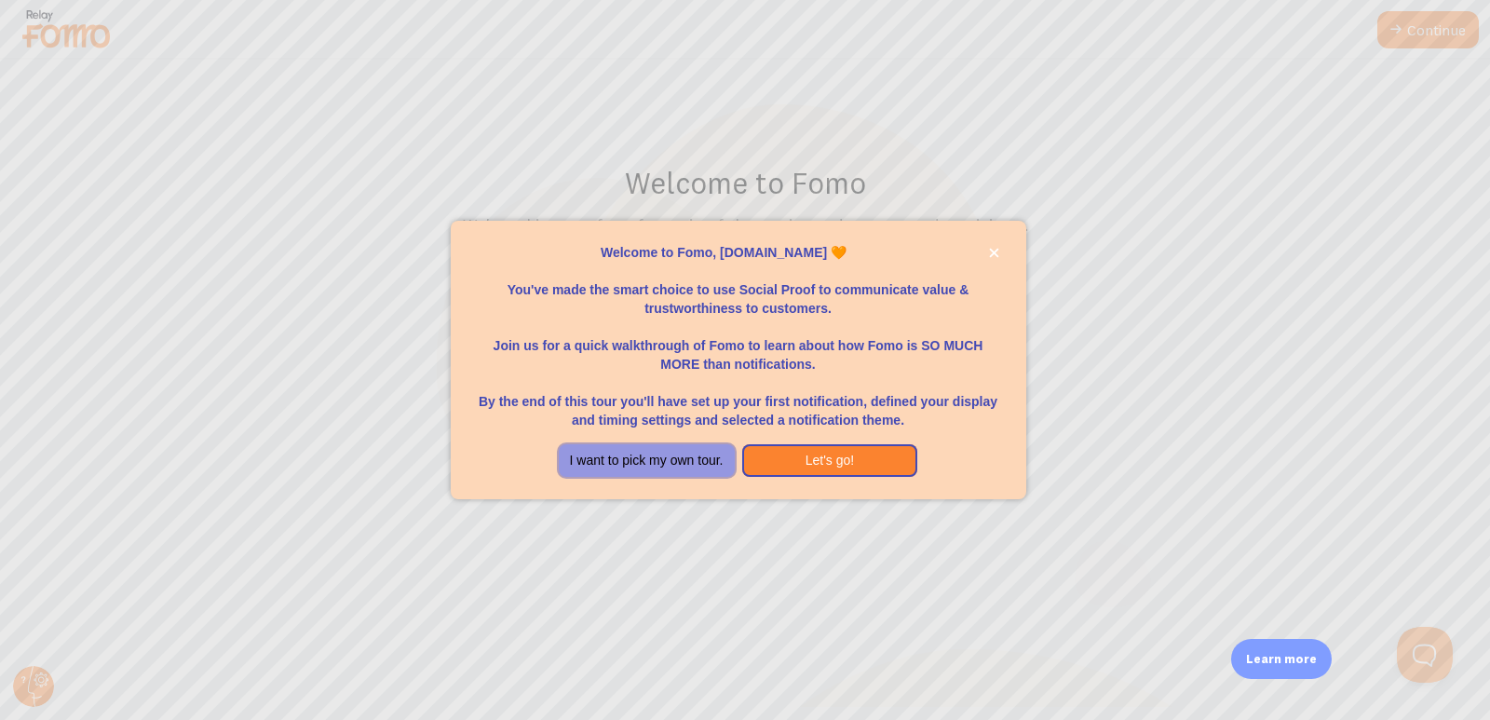
click at [706, 457] on button "I want to pick my own tour." at bounding box center [647, 461] width 176 height 34
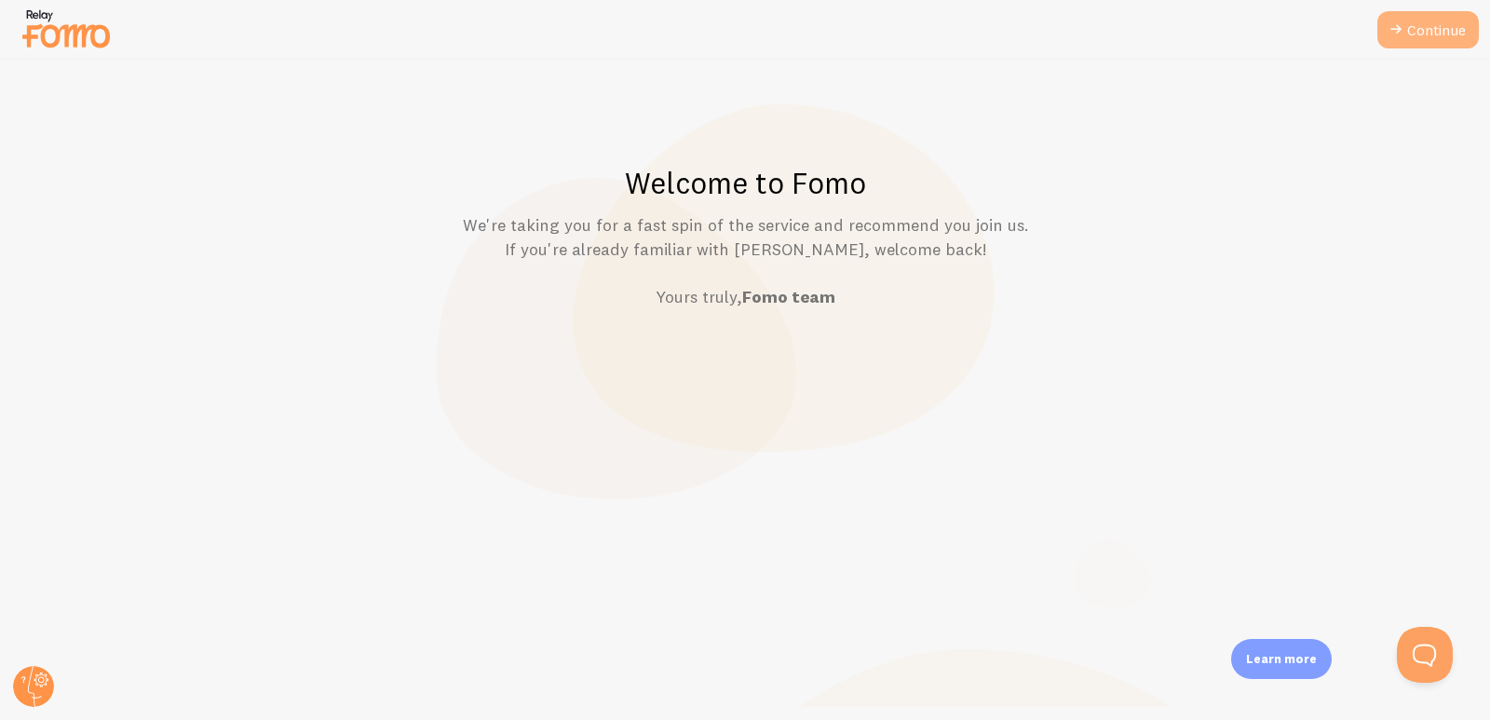
click at [1422, 35] on link "Continue" at bounding box center [1427, 29] width 101 height 37
click at [1391, 21] on icon at bounding box center [1396, 30] width 22 height 22
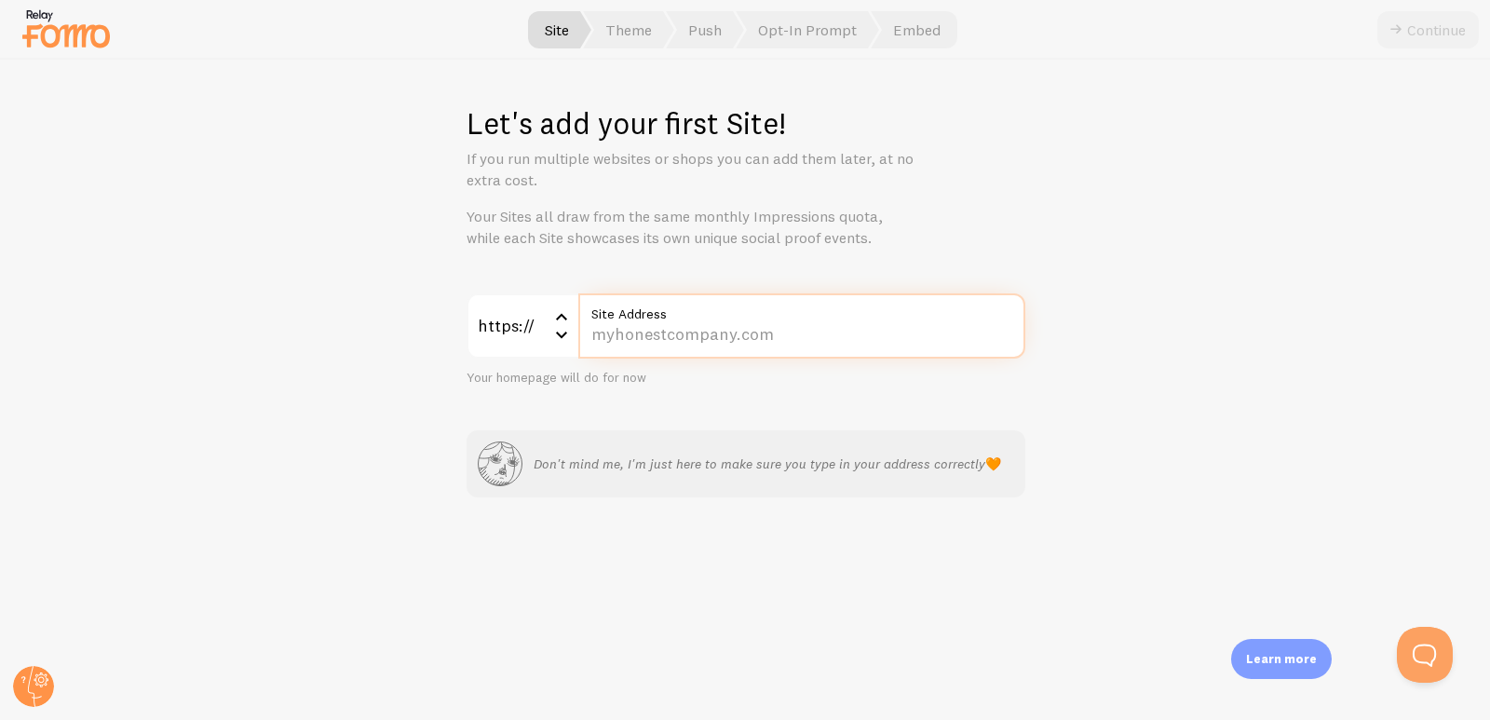
click at [628, 331] on input "Site Address" at bounding box center [801, 325] width 447 height 65
type input "[DOMAIN_NAME]"
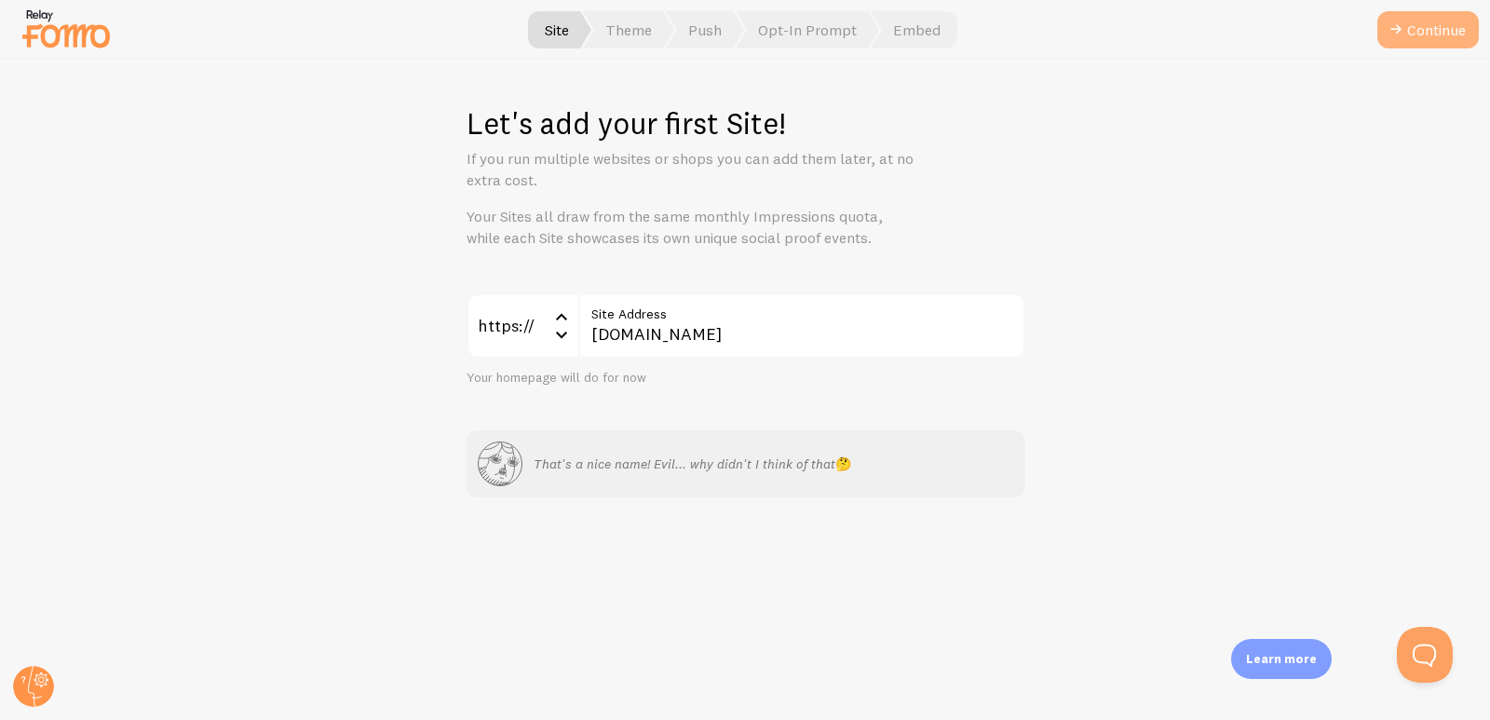
click at [1445, 34] on button "Continue" at bounding box center [1427, 29] width 101 height 37
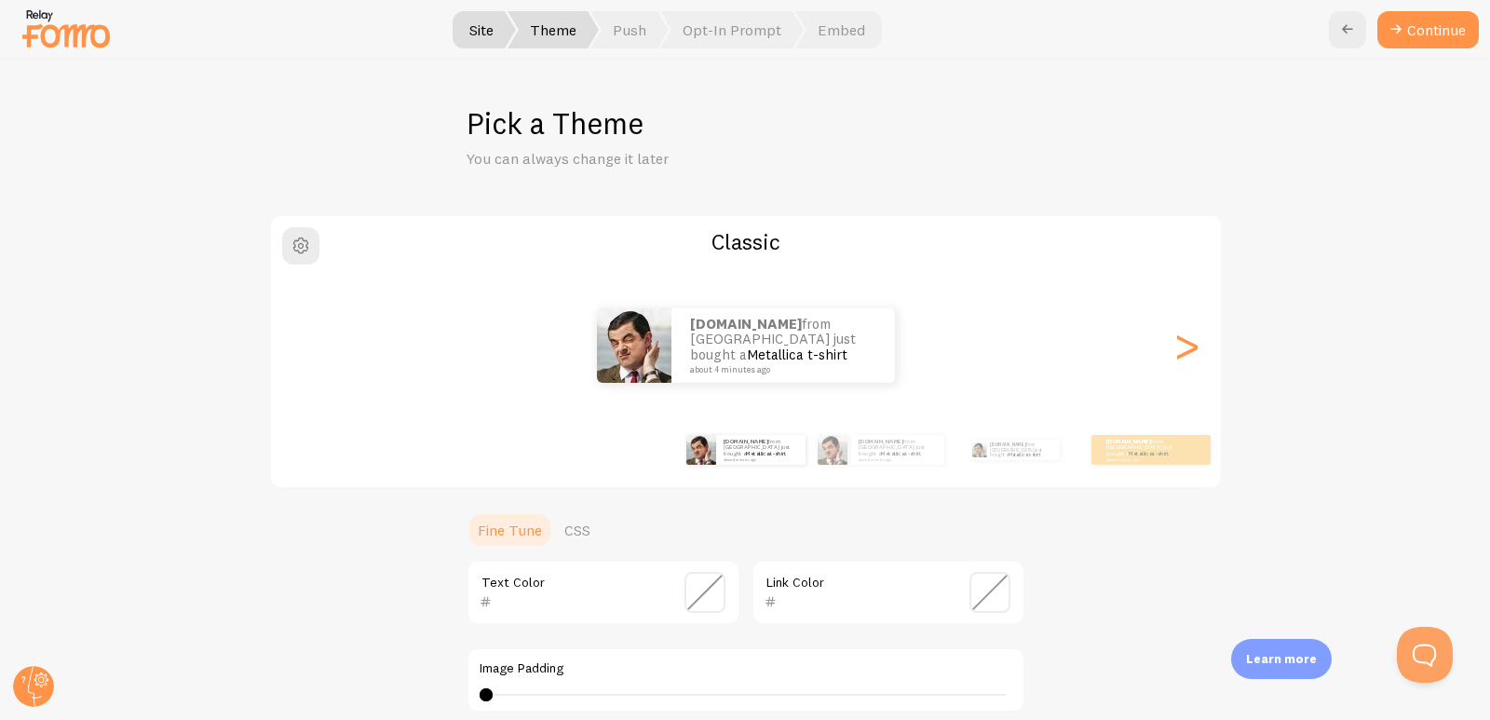
click at [1445, 34] on button "Continue" at bounding box center [1427, 29] width 101 height 37
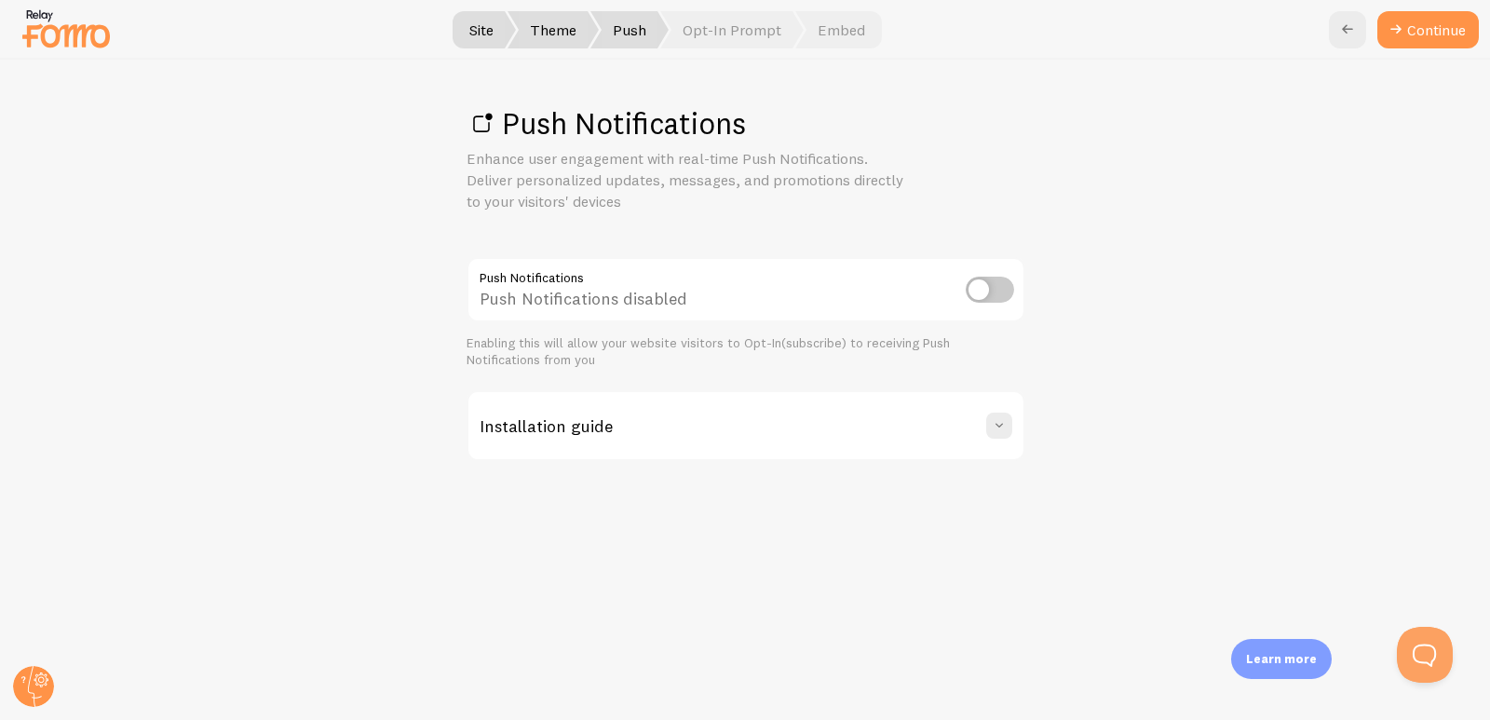
click at [1445, 34] on link "Continue" at bounding box center [1427, 29] width 101 height 37
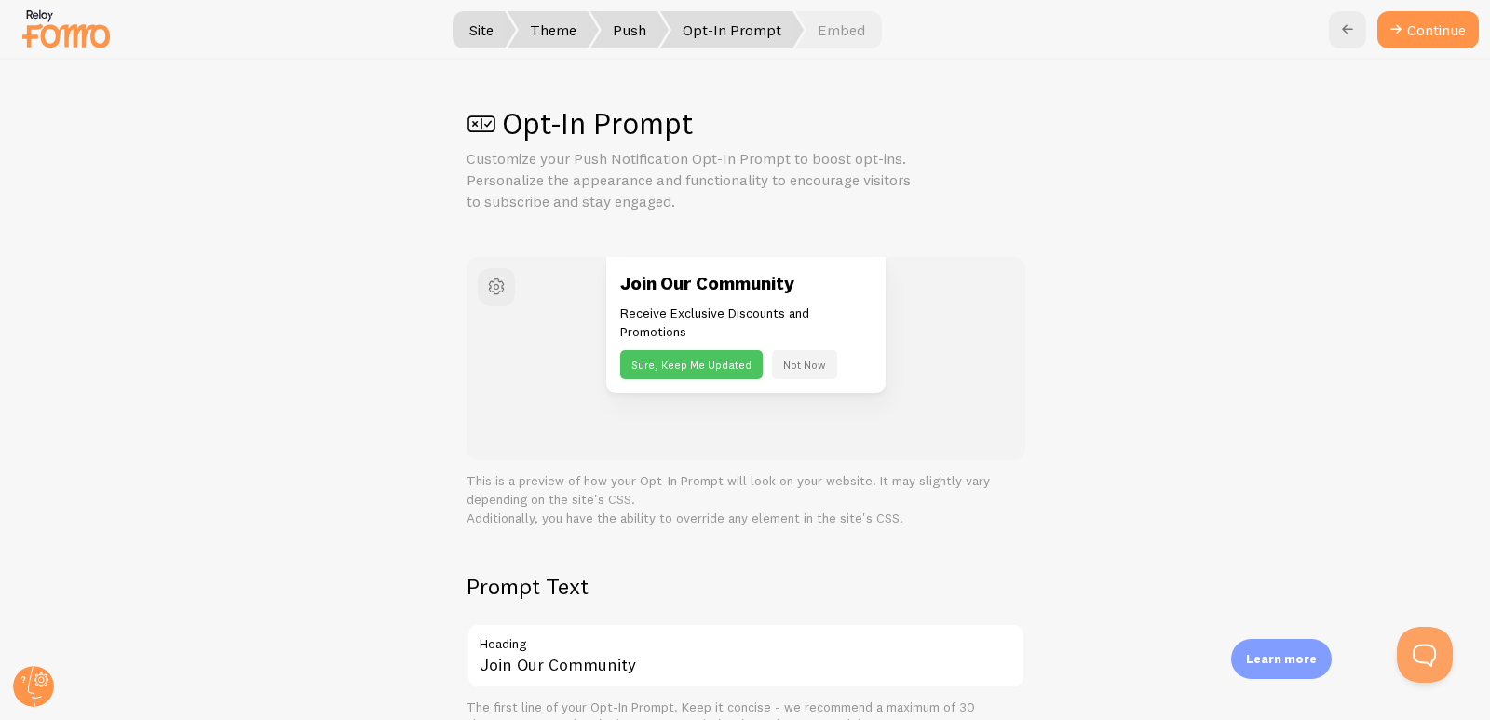
click at [1445, 34] on button "Continue" at bounding box center [1427, 29] width 101 height 37
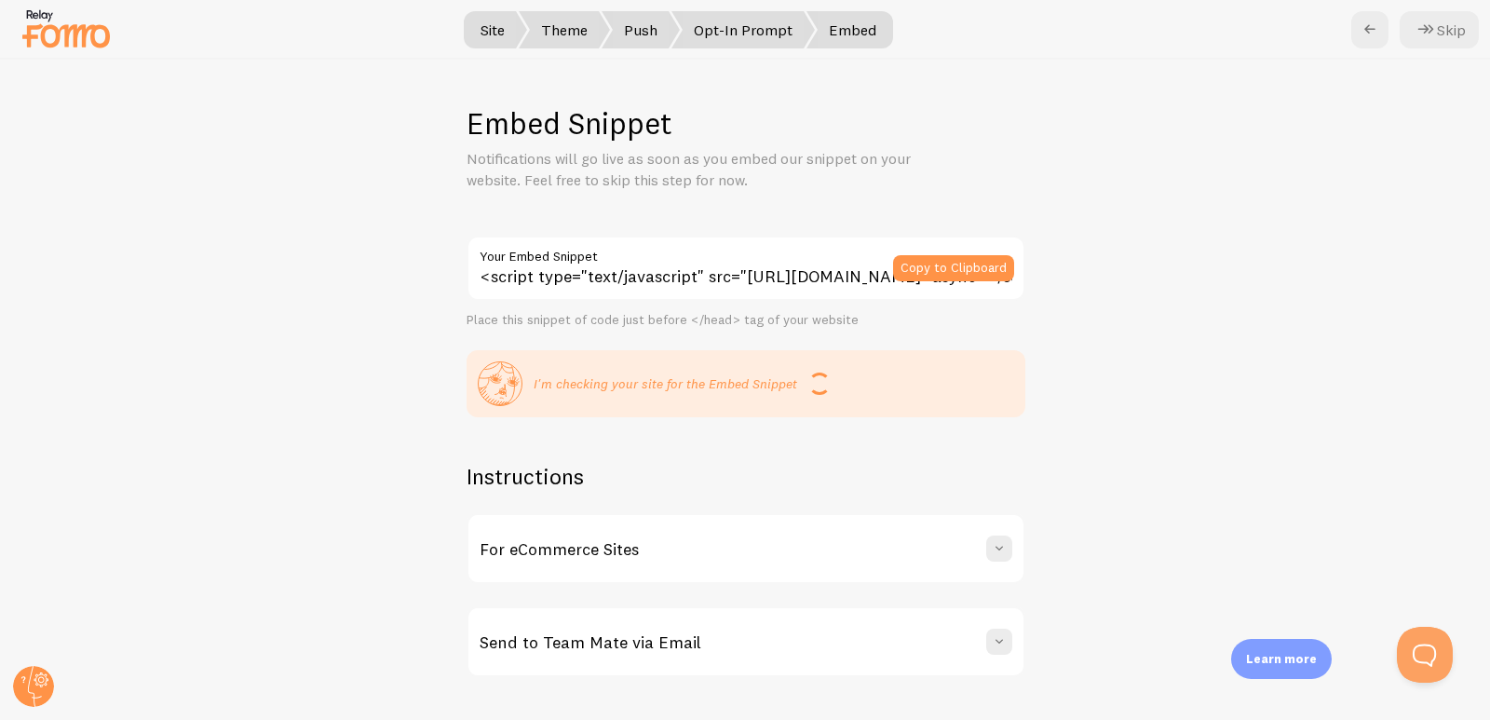
click at [1445, 34] on button "Skip" at bounding box center [1438, 29] width 79 height 37
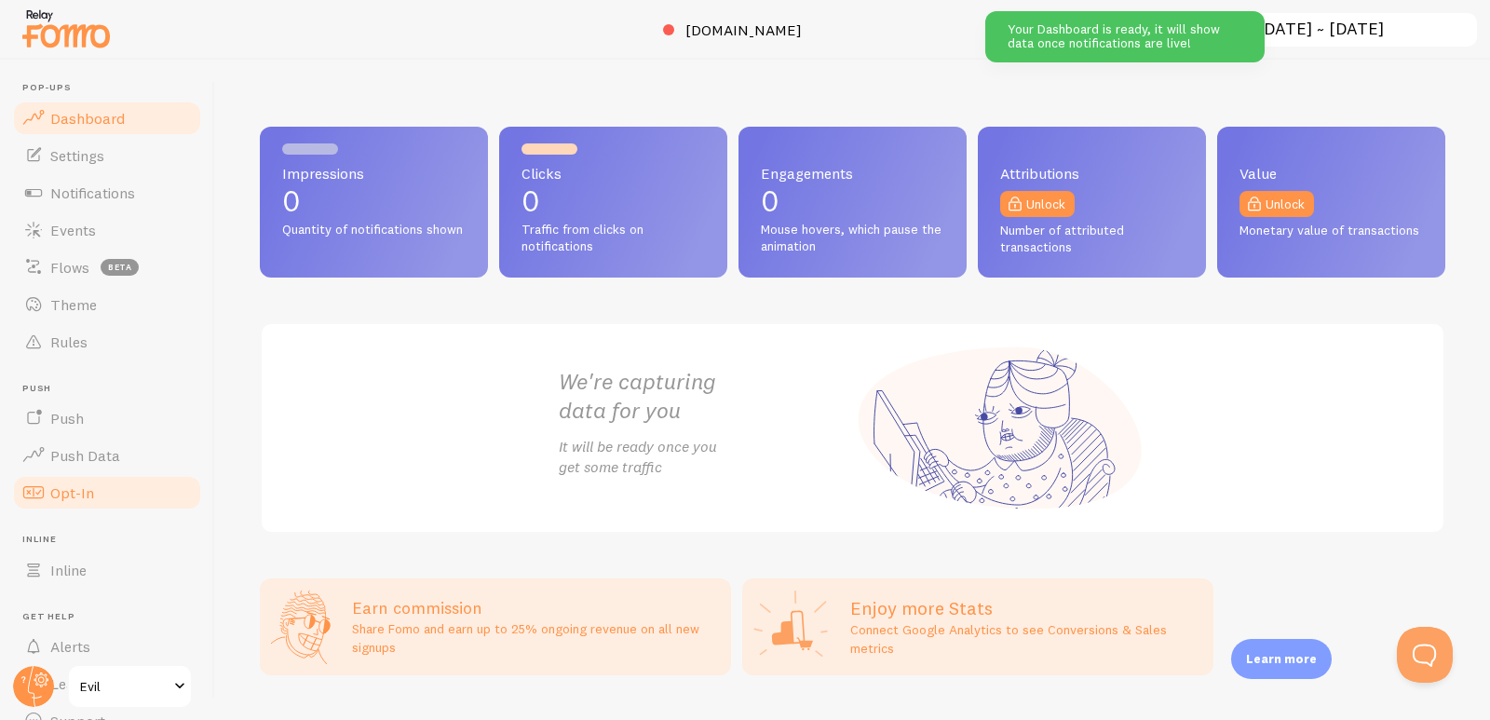
scroll to position [87, 0]
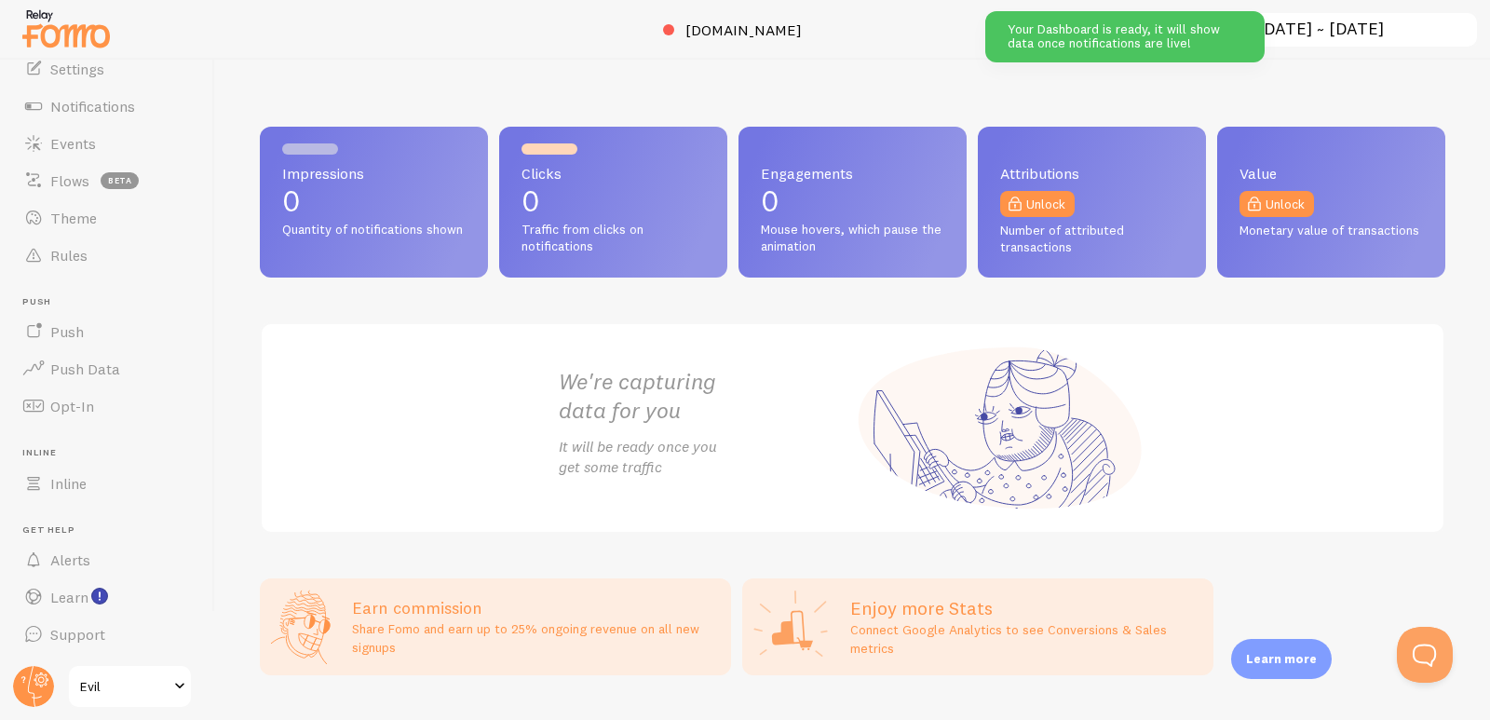
click at [130, 677] on span "Evil" at bounding box center [124, 686] width 88 height 22
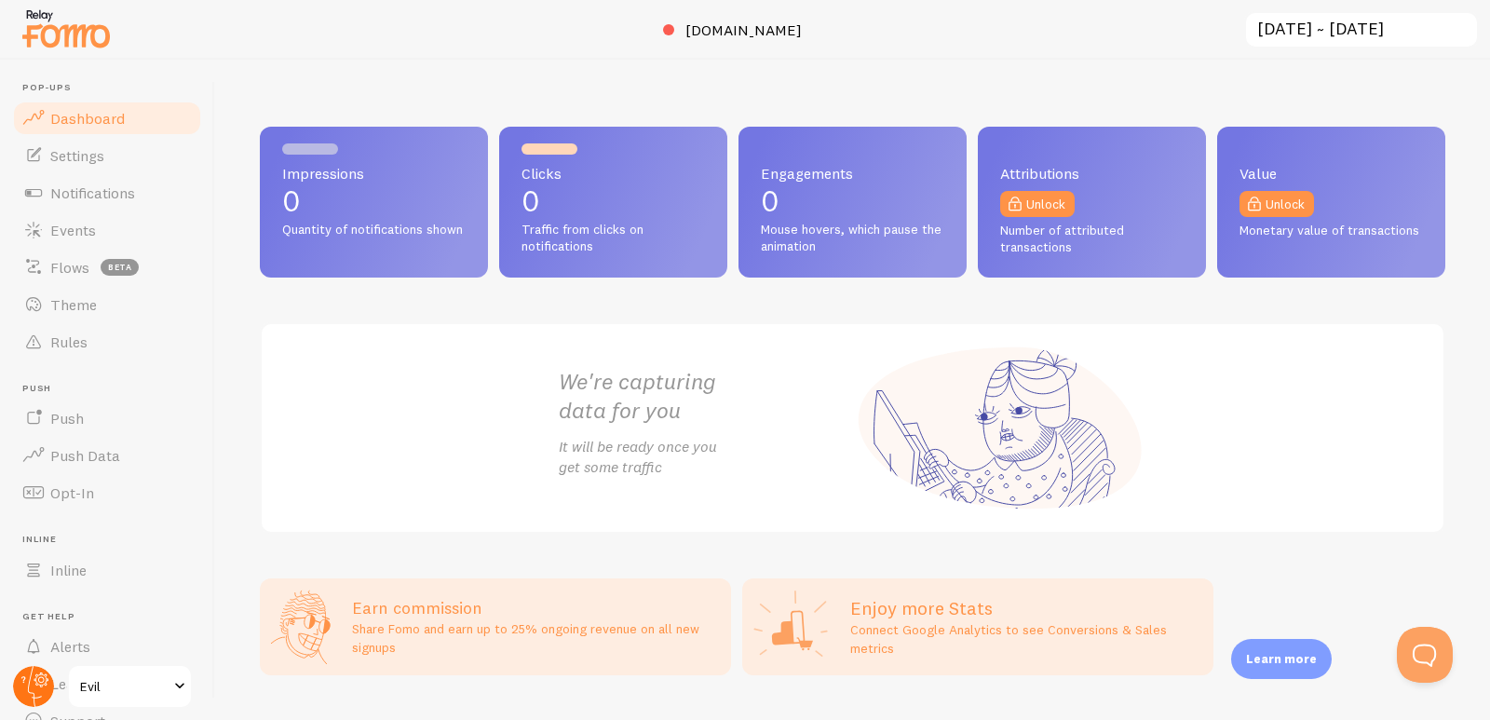
click at [44, 686] on circle at bounding box center [33, 686] width 41 height 41
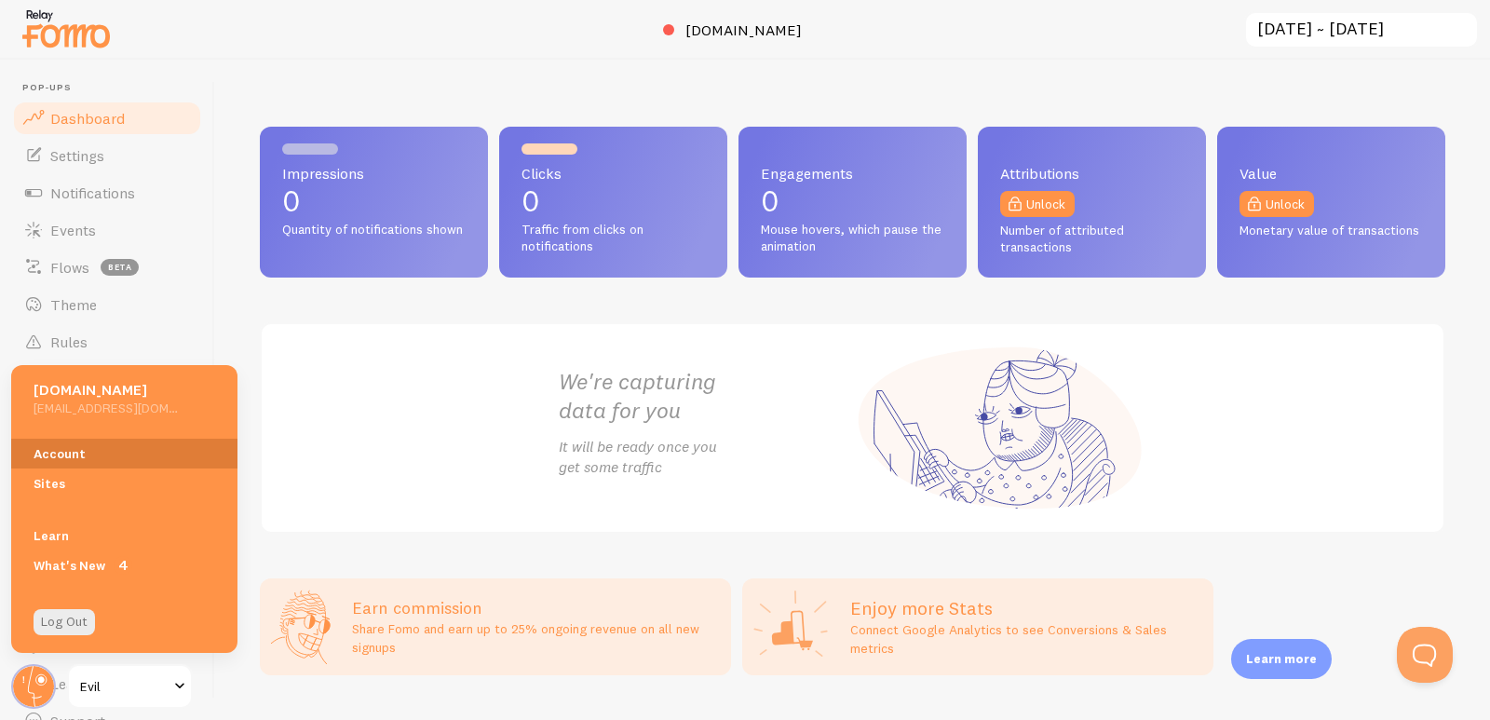
click at [47, 442] on link "Account" at bounding box center [124, 454] width 226 height 30
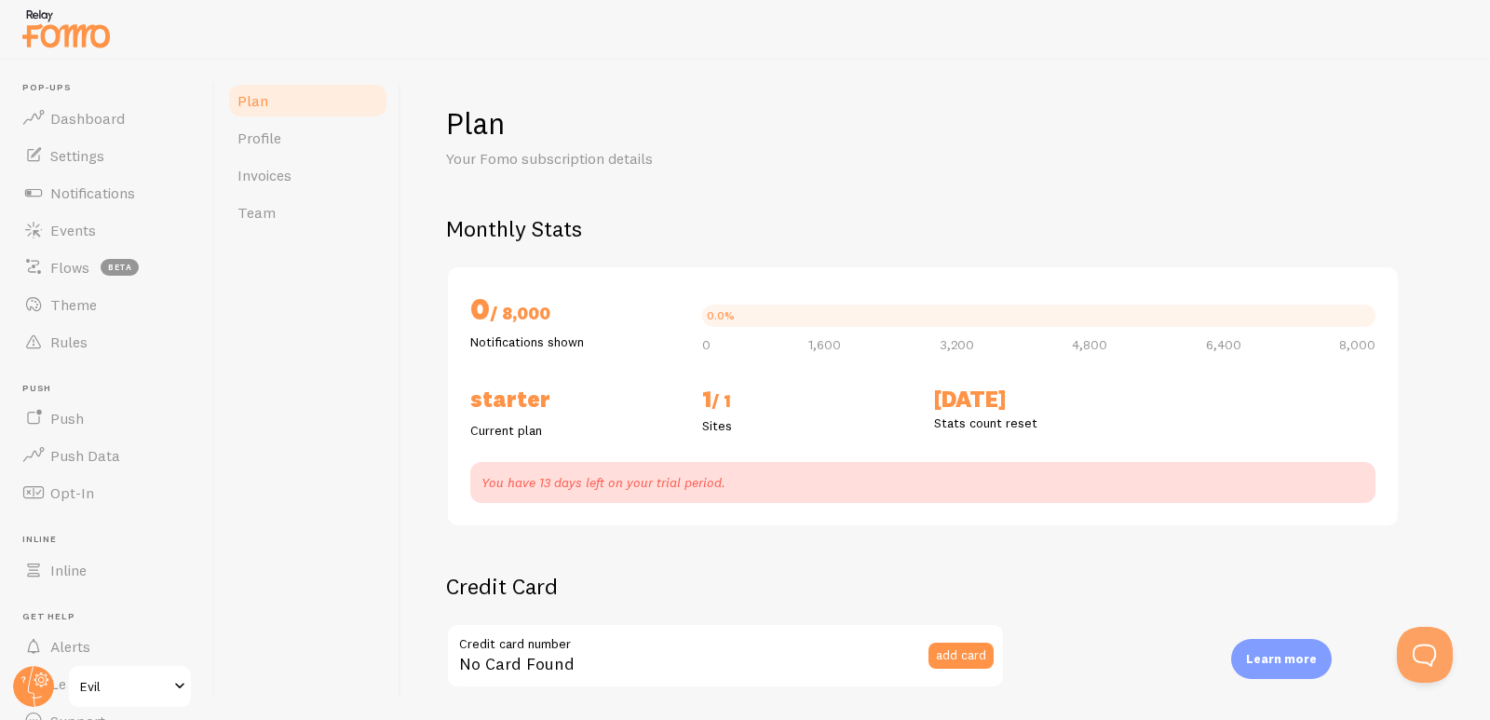
checkbox input "true"
click at [277, 142] on span "Profile" at bounding box center [259, 137] width 44 height 19
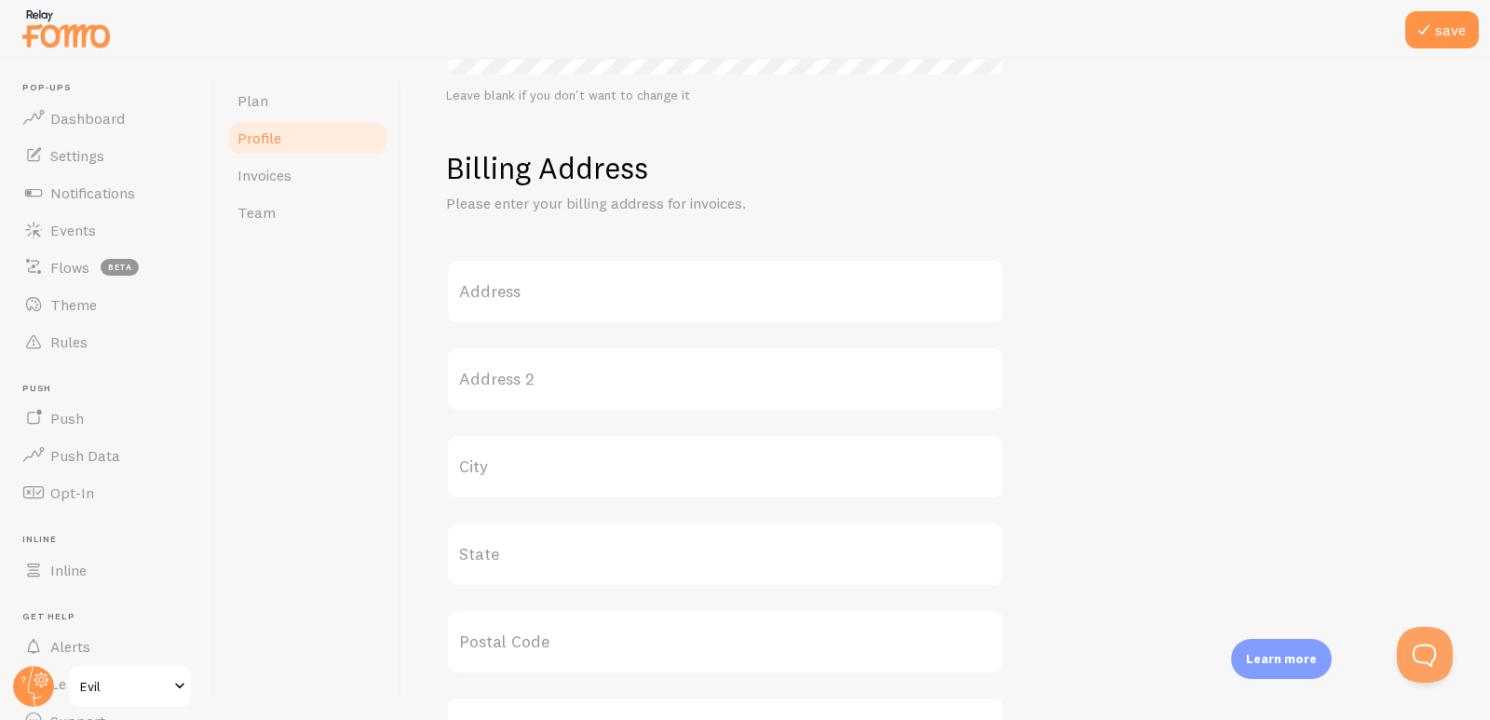
scroll to position [186, 0]
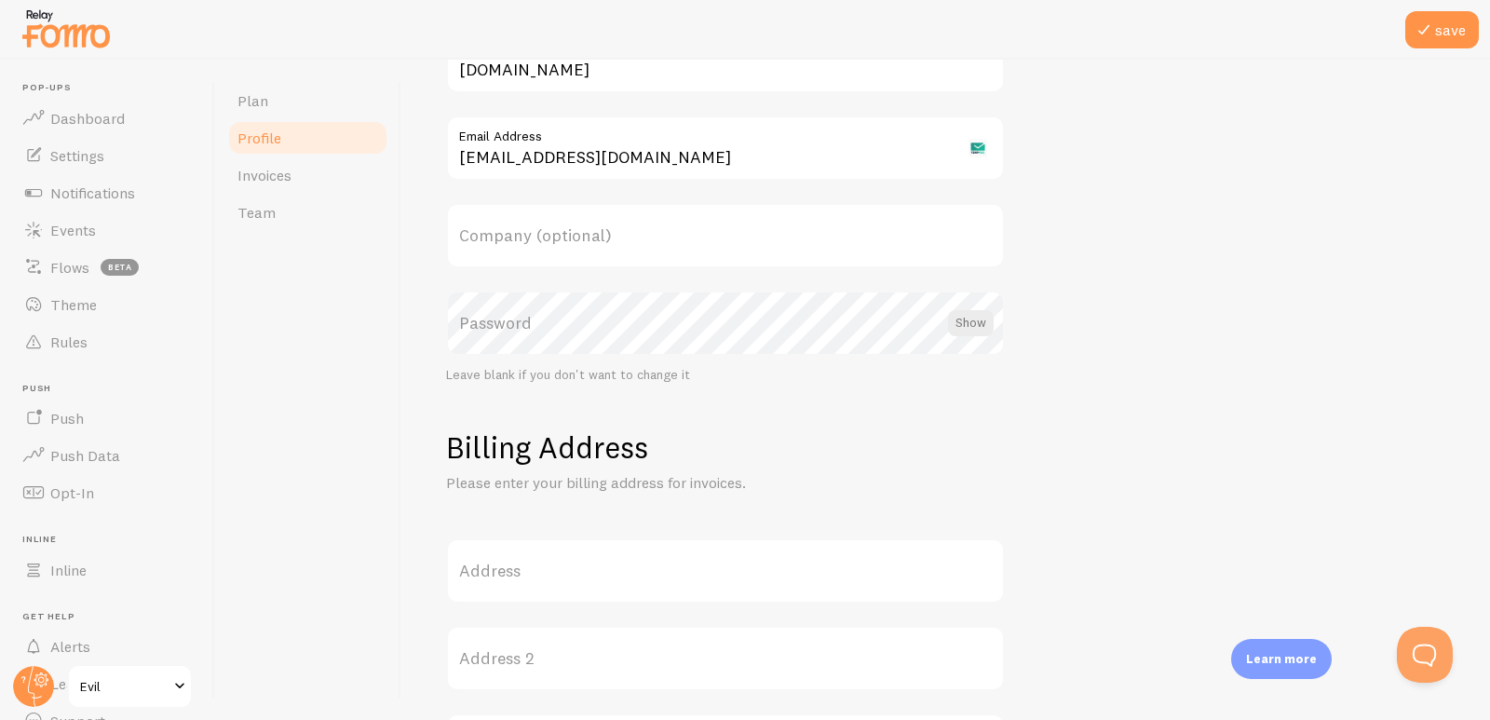
click at [525, 323] on label "Password" at bounding box center [725, 323] width 559 height 65
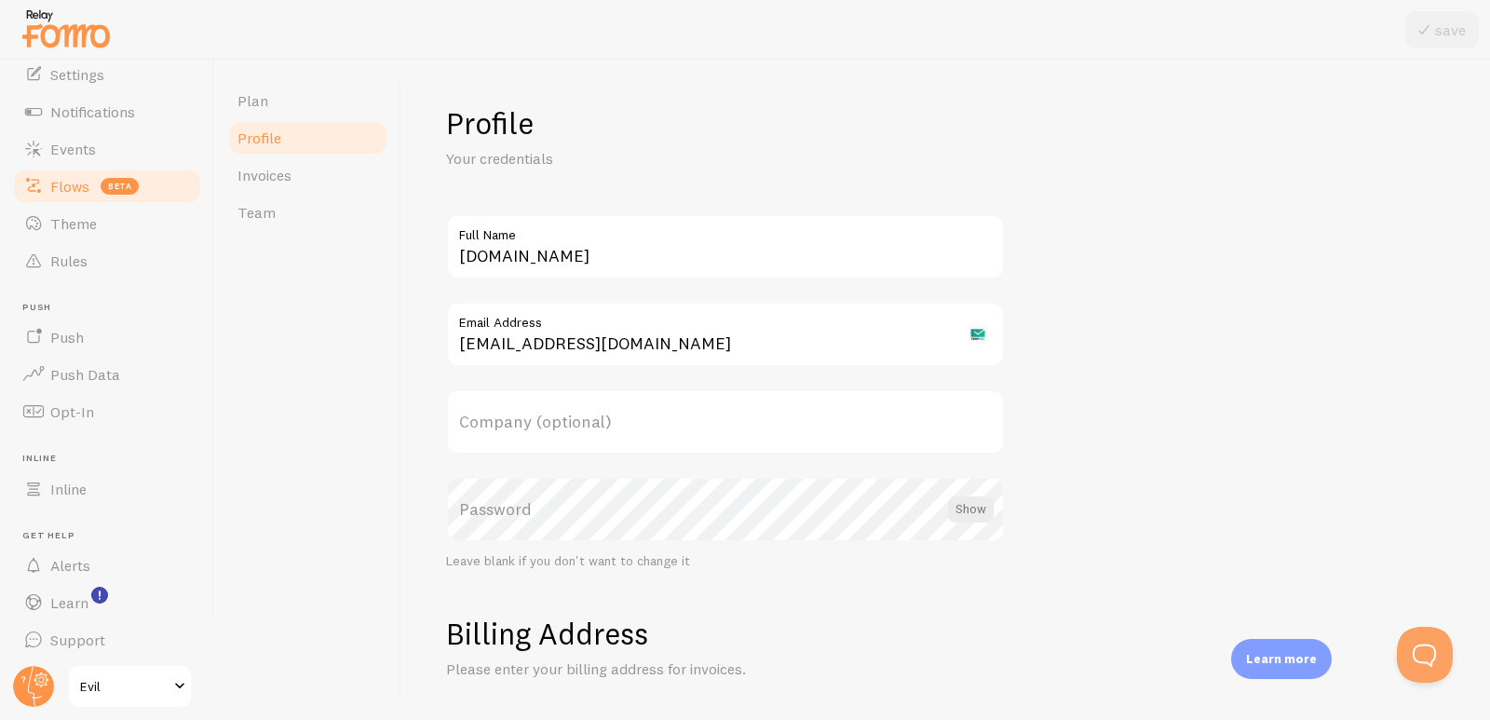
scroll to position [87, 0]
click at [28, 700] on circle at bounding box center [33, 686] width 41 height 41
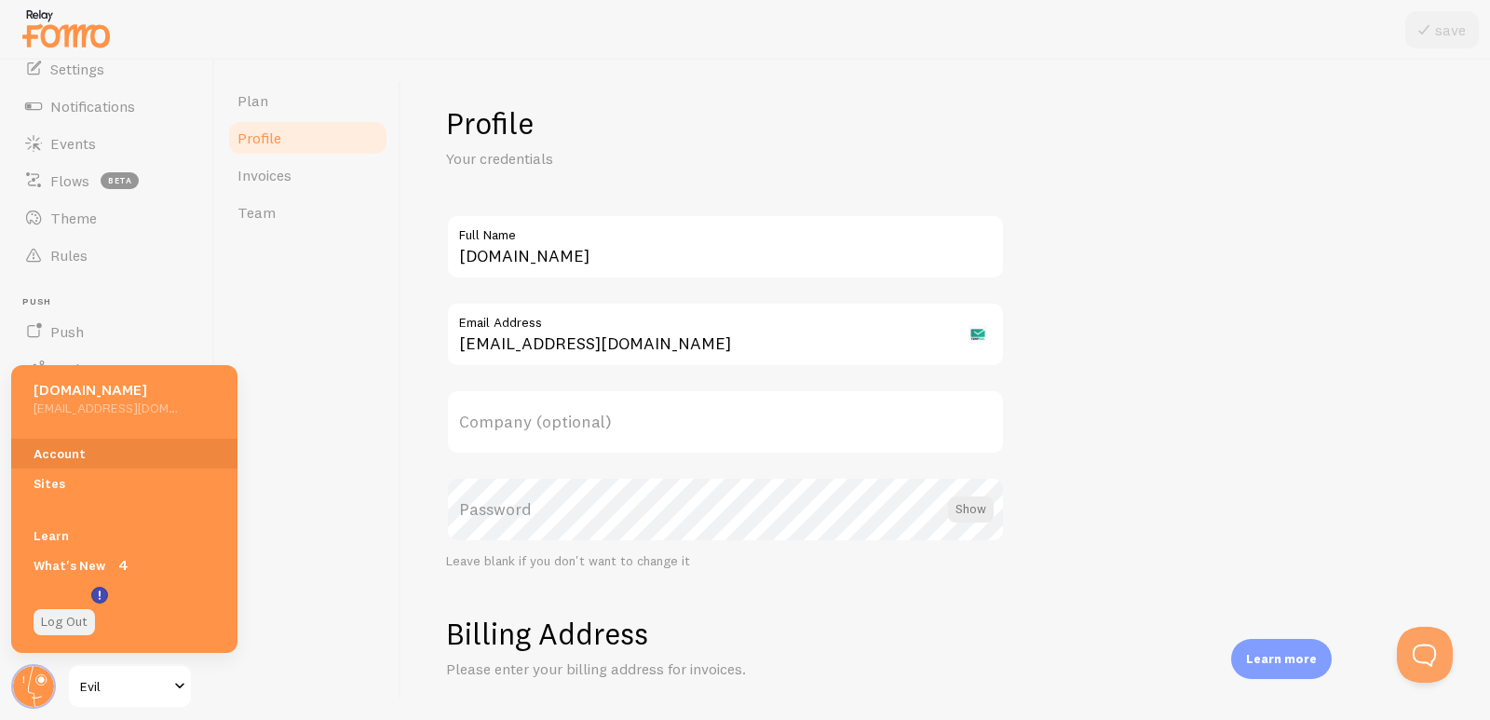
click at [78, 630] on link "Log Out" at bounding box center [64, 622] width 61 height 26
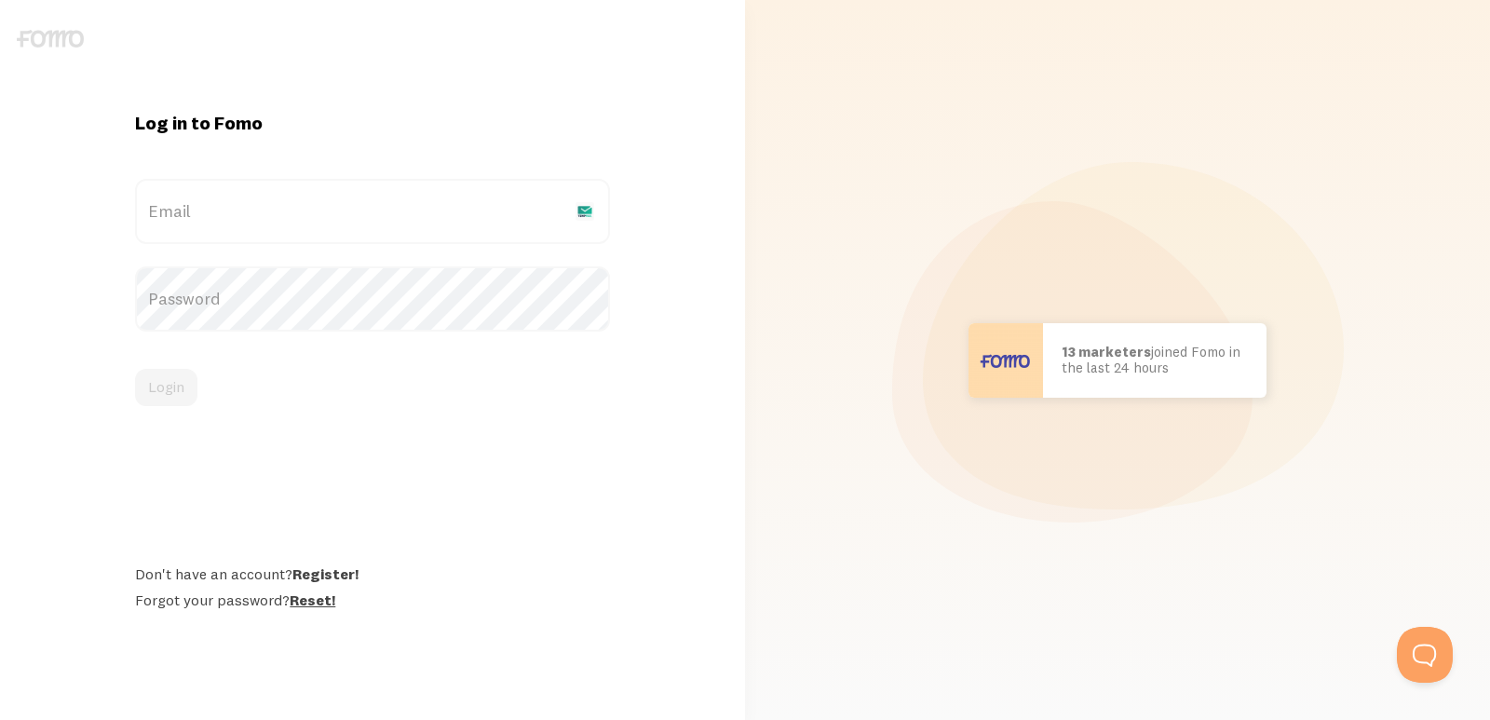
click at [323, 594] on link "Reset!" at bounding box center [313, 599] width 46 height 19
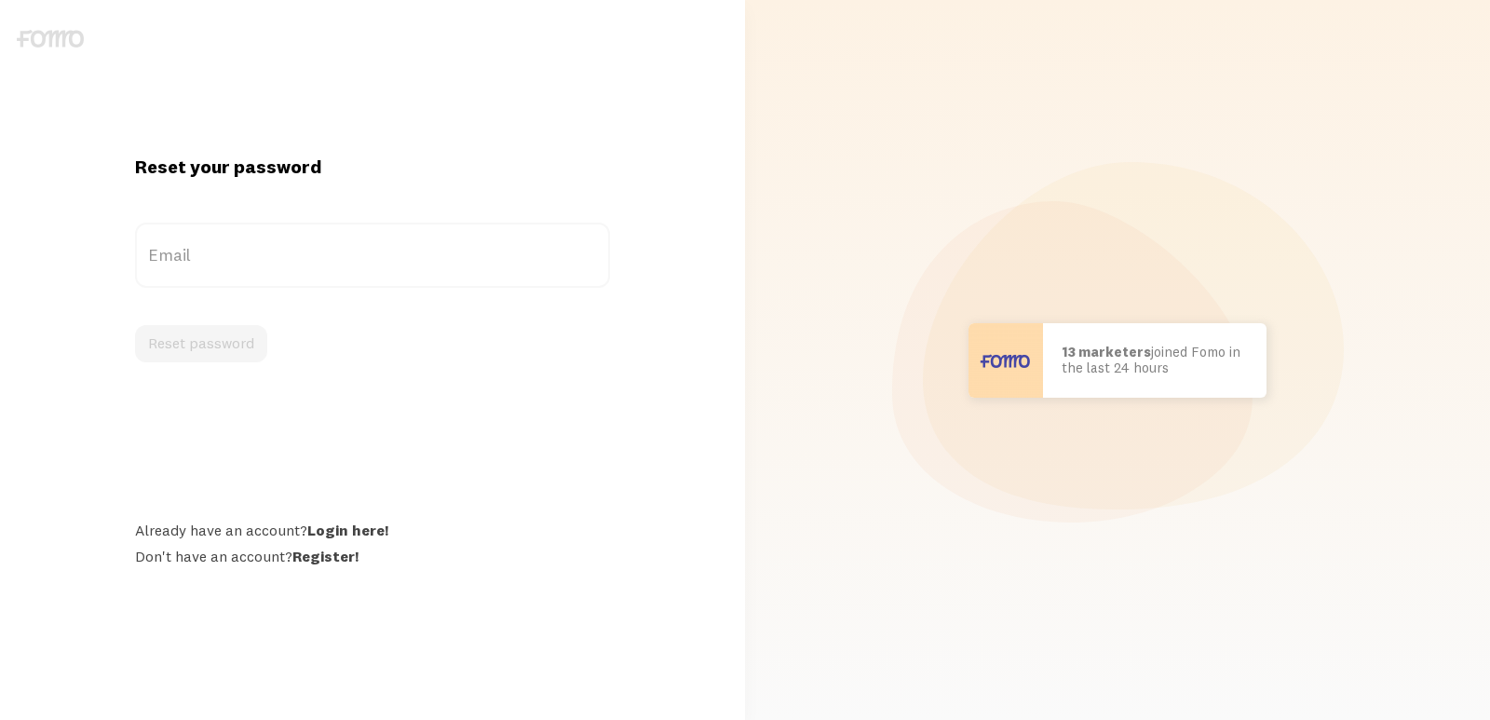
click at [181, 244] on label "Email" at bounding box center [372, 255] width 474 height 65
click at [181, 244] on input "Email" at bounding box center [372, 255] width 474 height 65
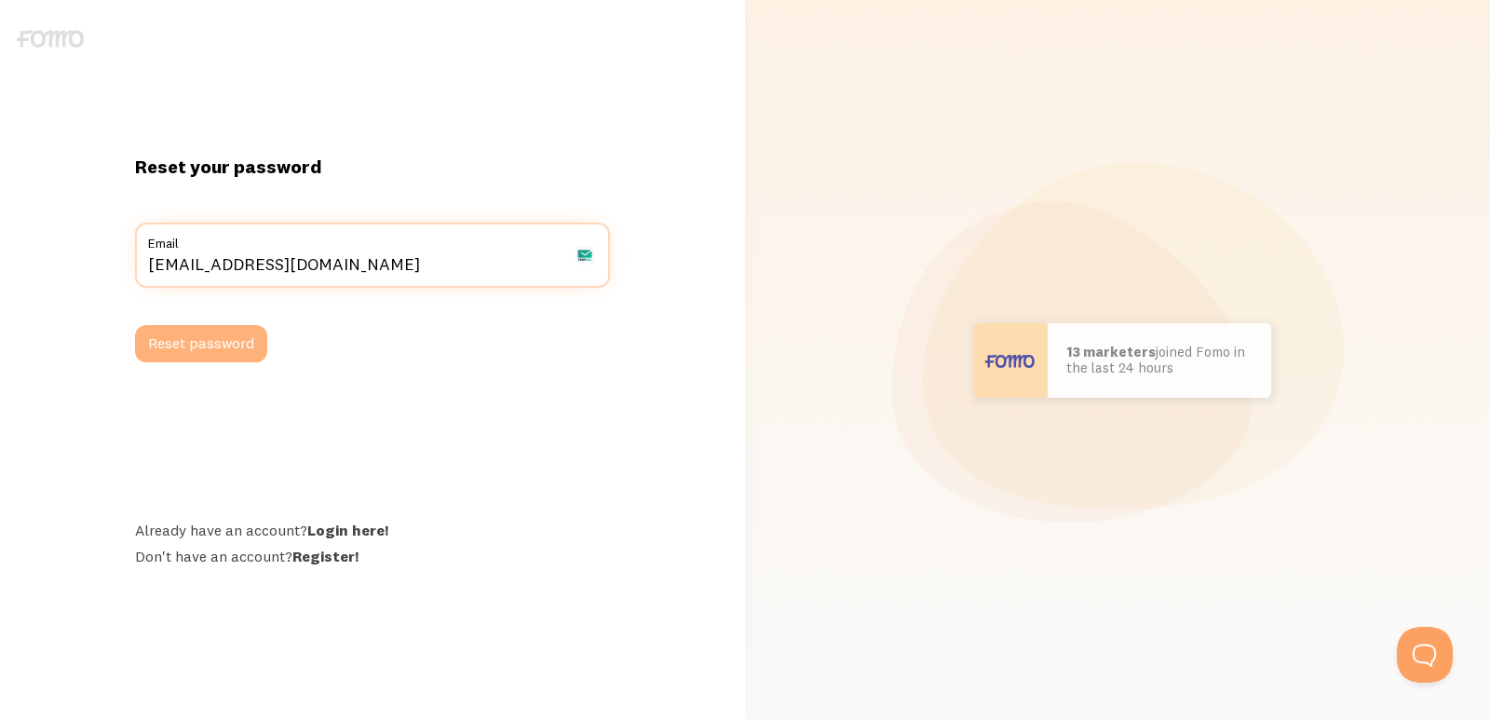
type input "[EMAIL_ADDRESS][DOMAIN_NAME]"
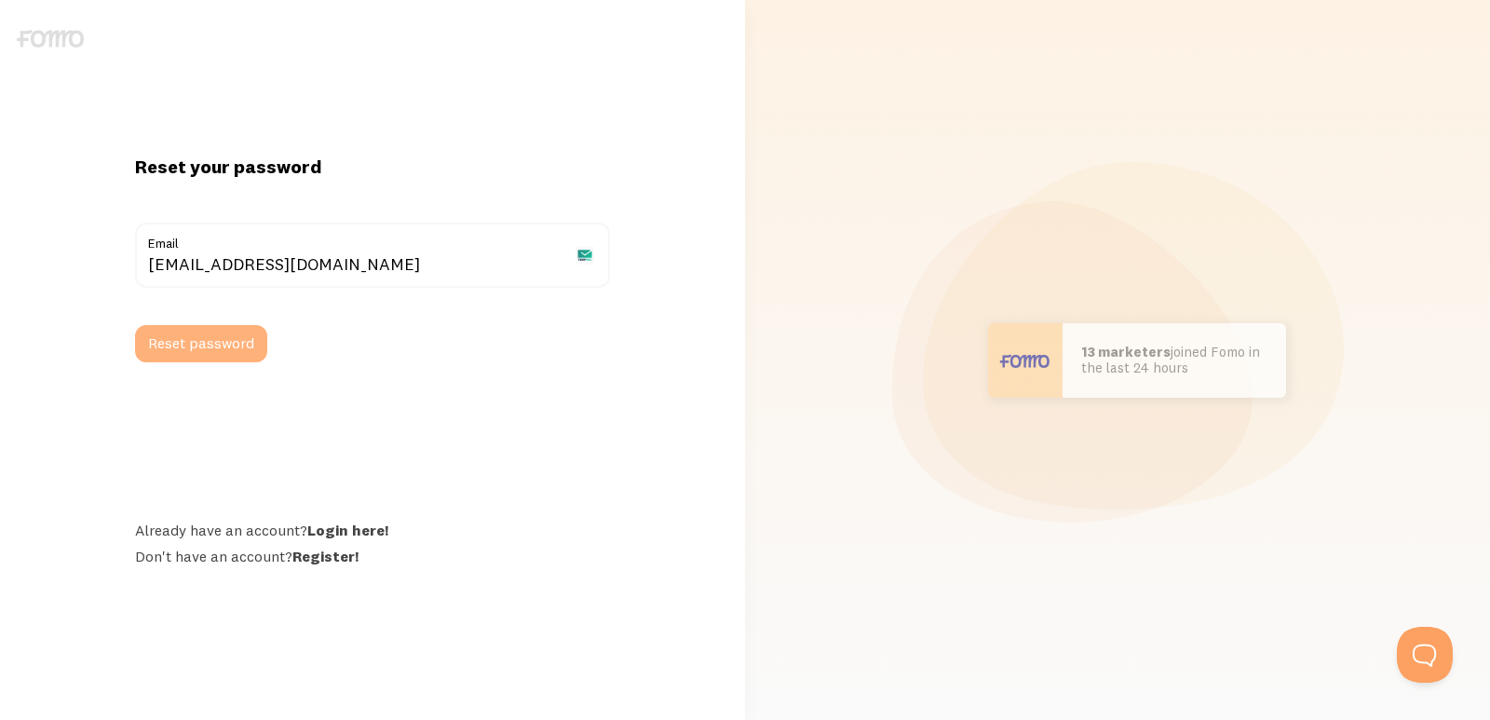
click at [246, 343] on button "Reset password" at bounding box center [201, 343] width 132 height 37
